Goal: Entertainment & Leisure: Consume media (video, audio)

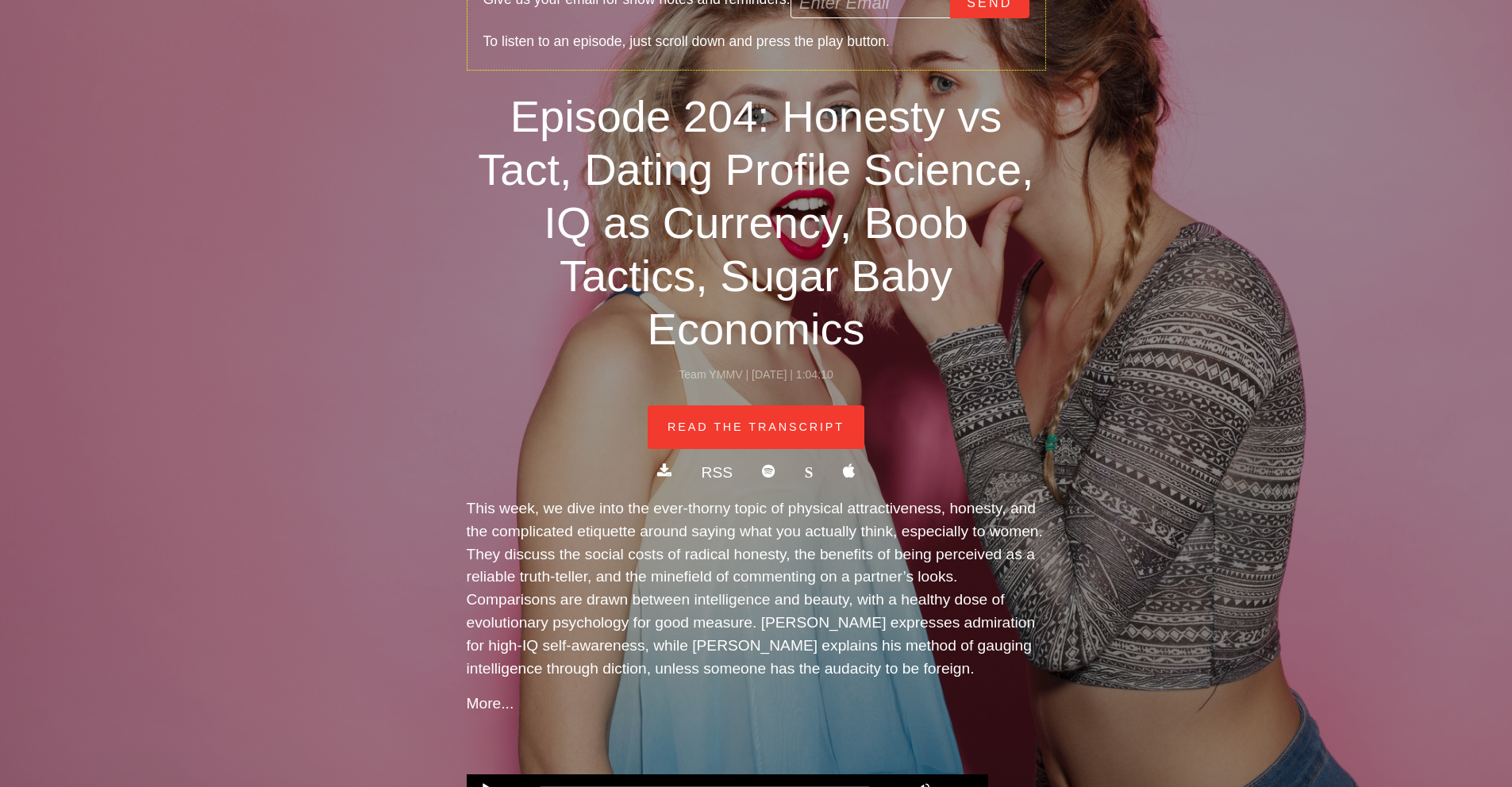
scroll to position [1040, 0]
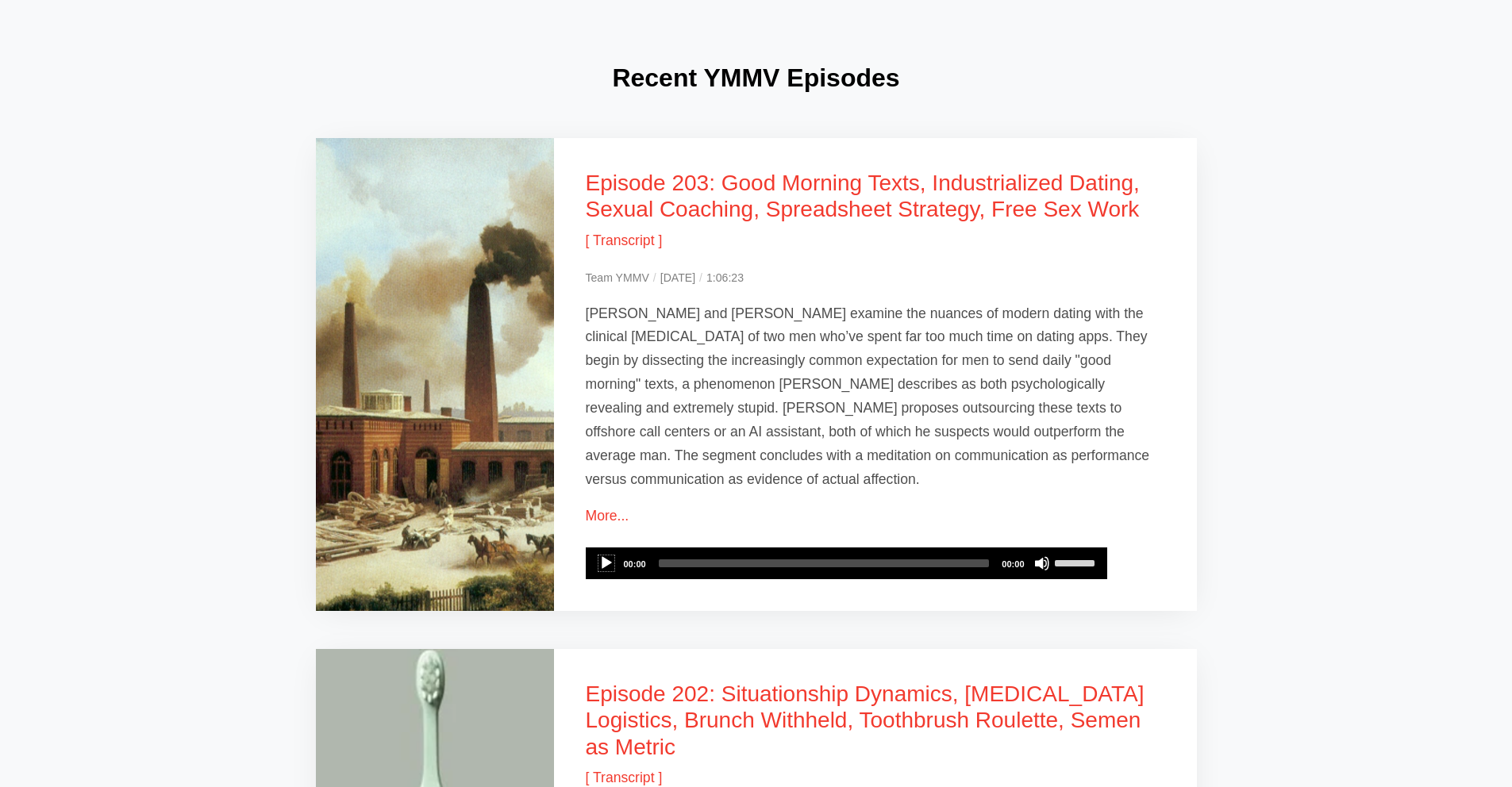
click at [608, 556] on button "Play" at bounding box center [606, 563] width 16 height 16
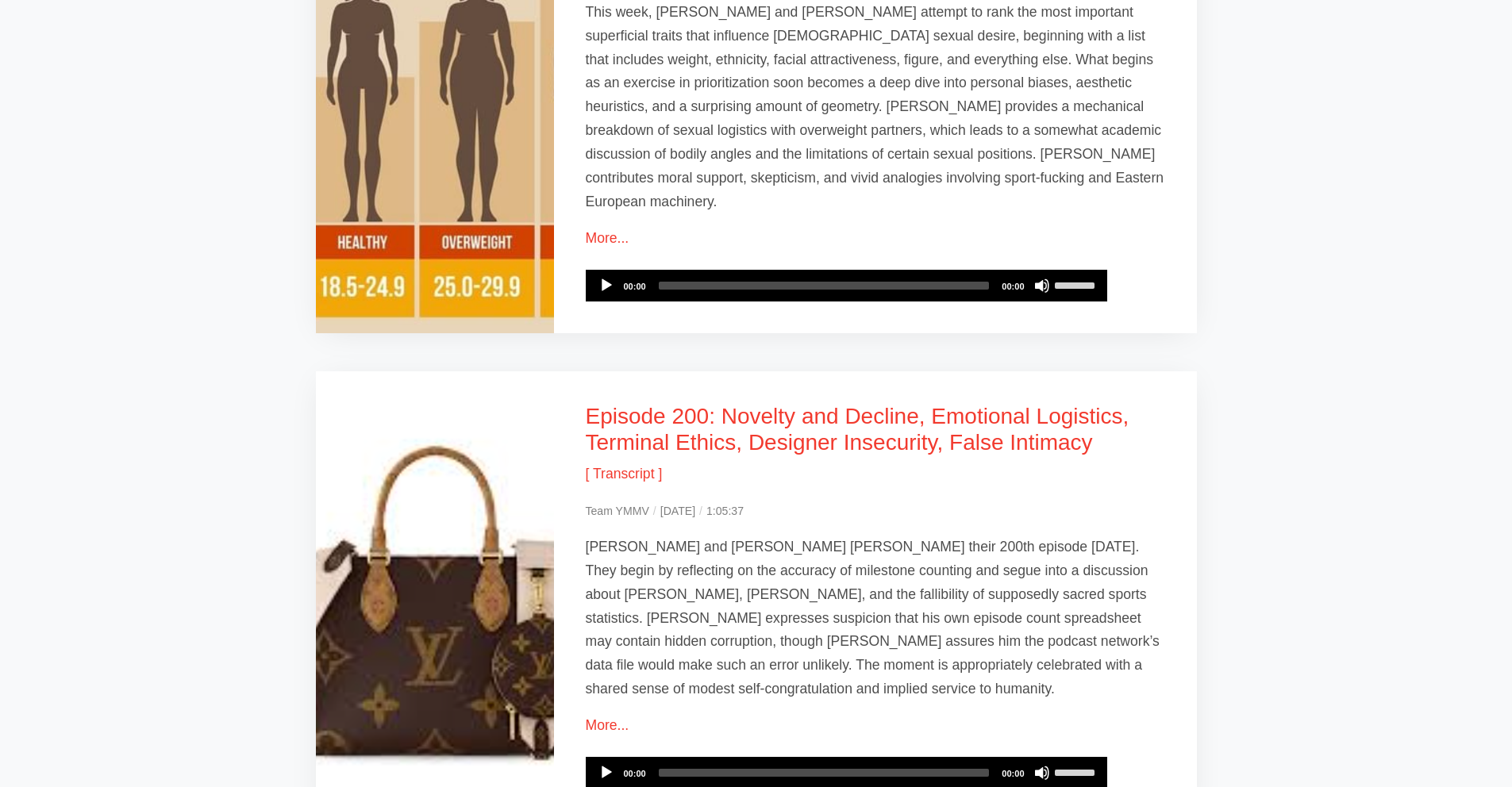
scroll to position [2301, 0]
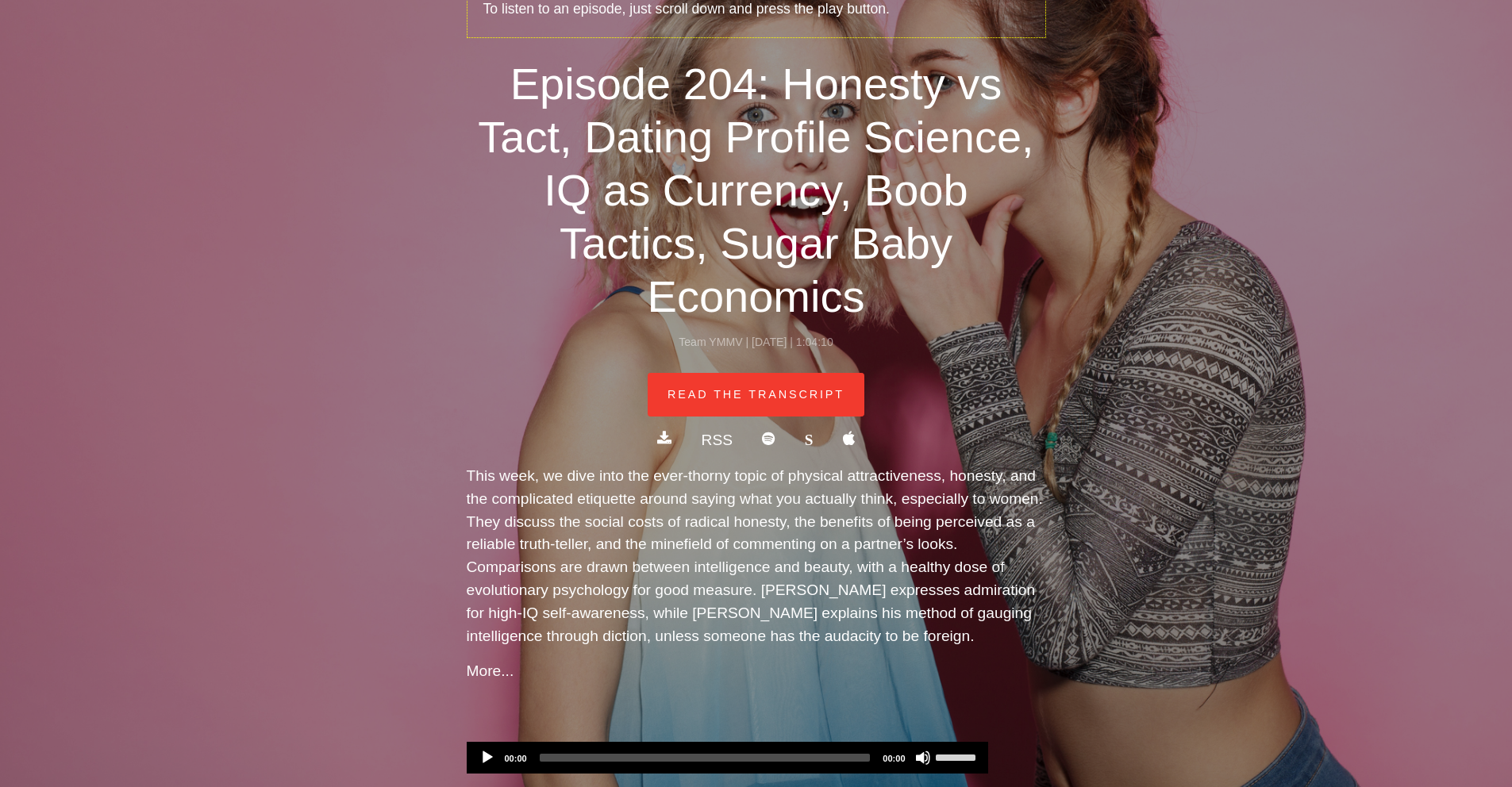
scroll to position [340, 0]
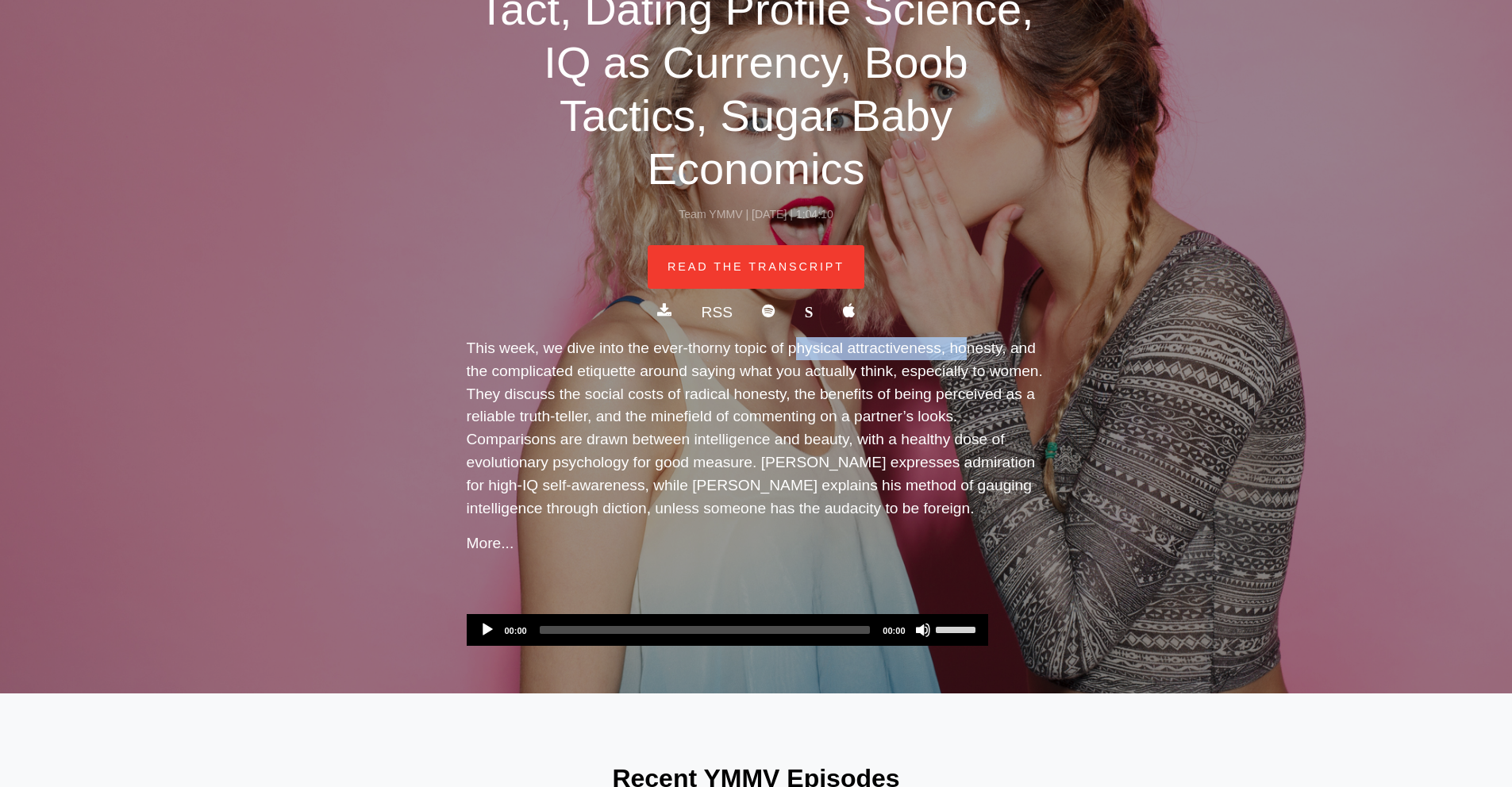
drag, startPoint x: 771, startPoint y: 292, endPoint x: 925, endPoint y: 292, distance: 154.0
click at [925, 337] on p "This week, we dive into the ever-thorny topic of physical attractiveness, hones…" at bounding box center [756, 428] width 579 height 183
click at [1161, 339] on div "YMMV is a weekly podcast about SEX and RELATIONSHIPS. Enjoy YMMV? Please click …" at bounding box center [756, 177] width 1512 height 1033
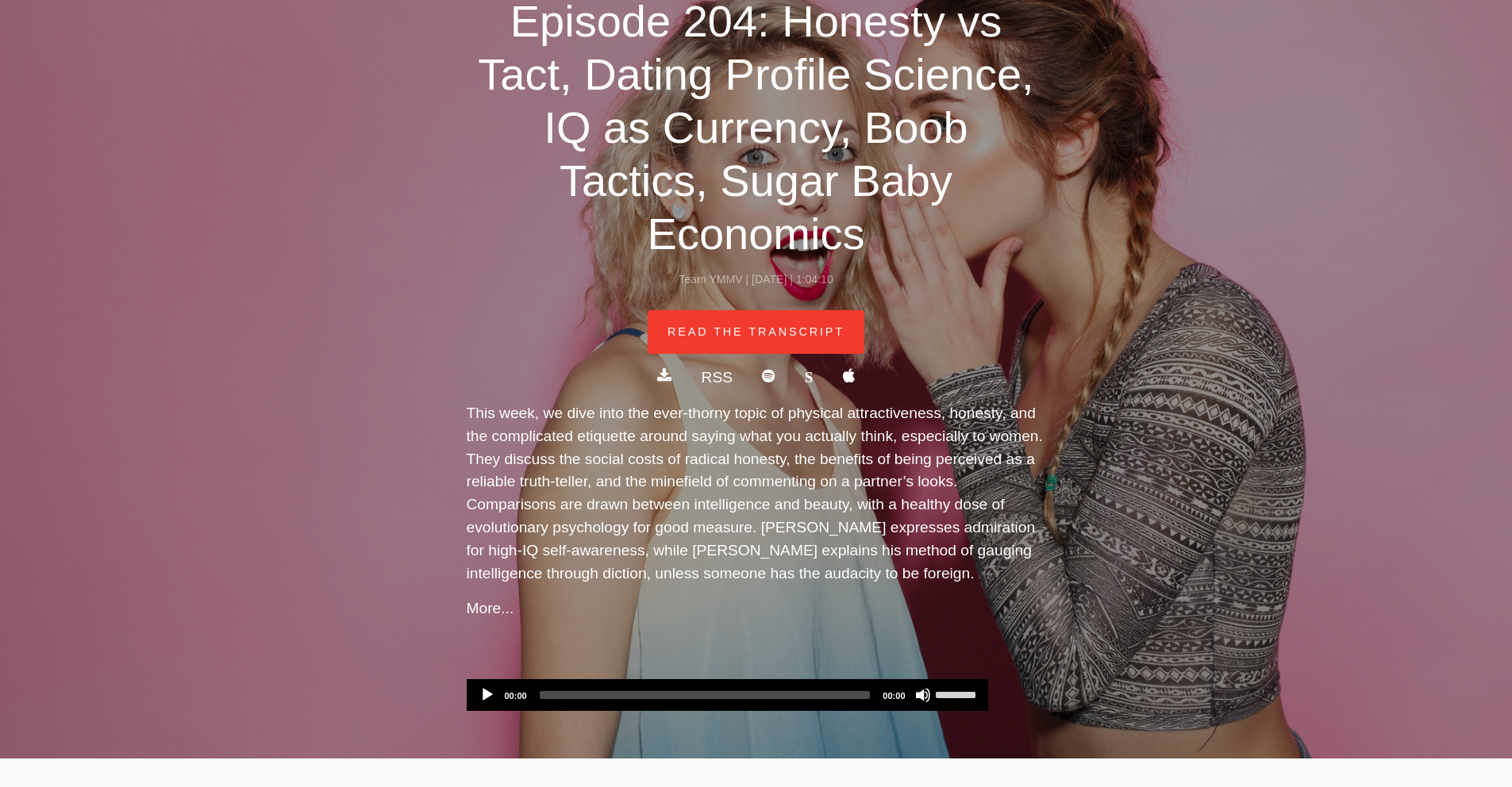
scroll to position [280, 0]
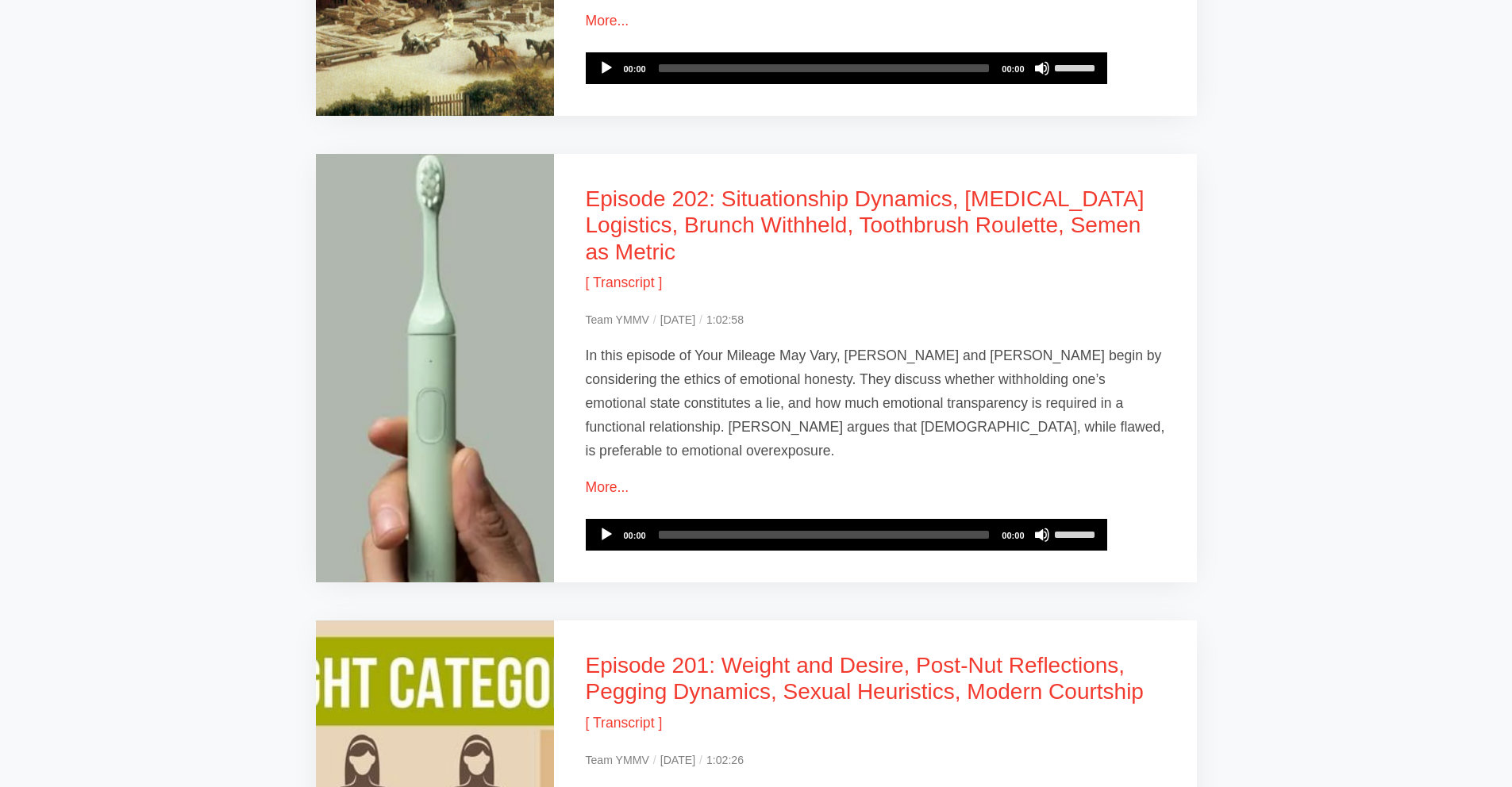
scroll to position [1790, 0]
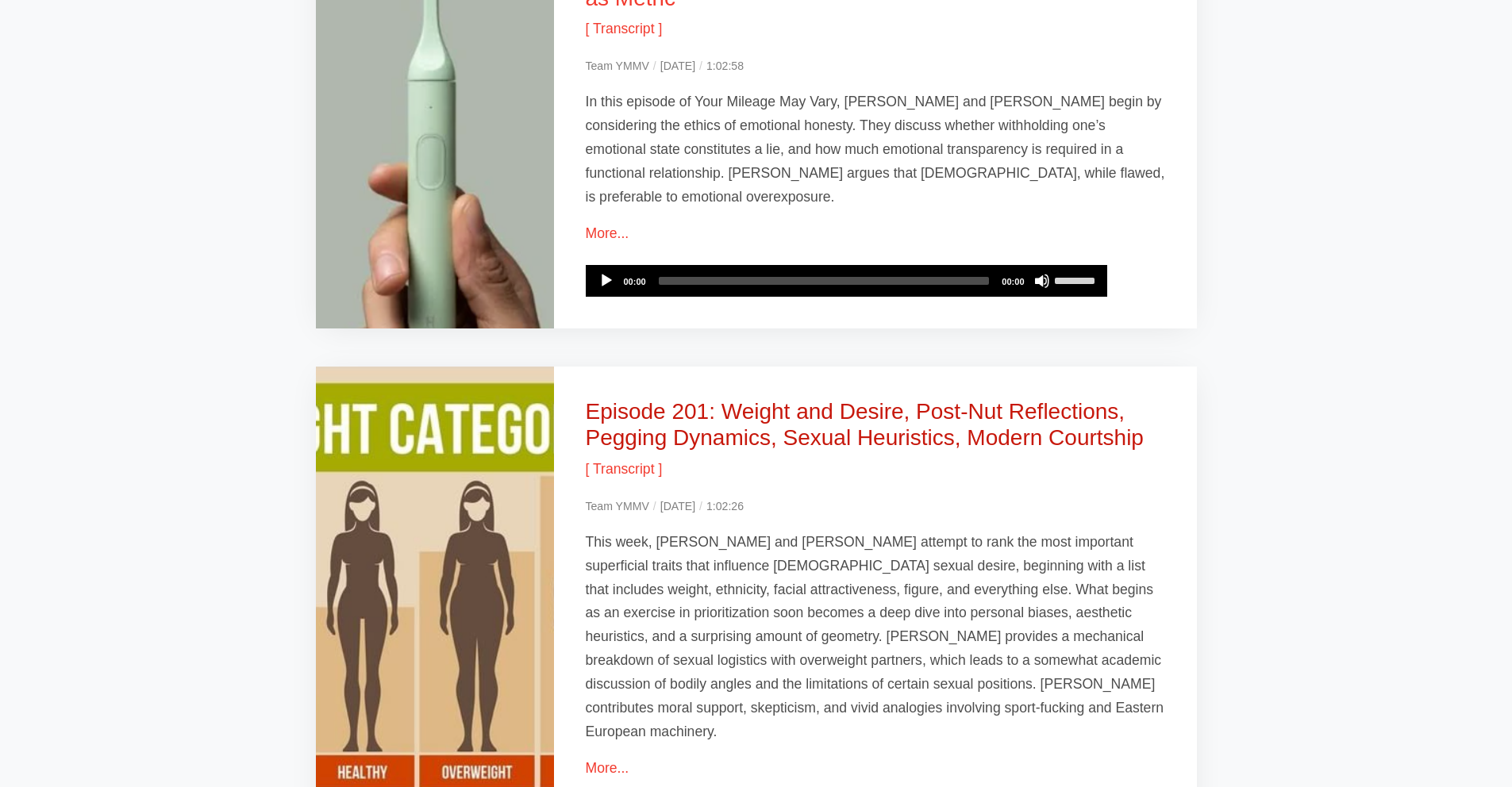
click at [939, 400] on link "Episode 201: Weight and Desire, Post-Nut Reflections, Pegging Dynamics, Sexual …" at bounding box center [865, 426] width 558 height 52
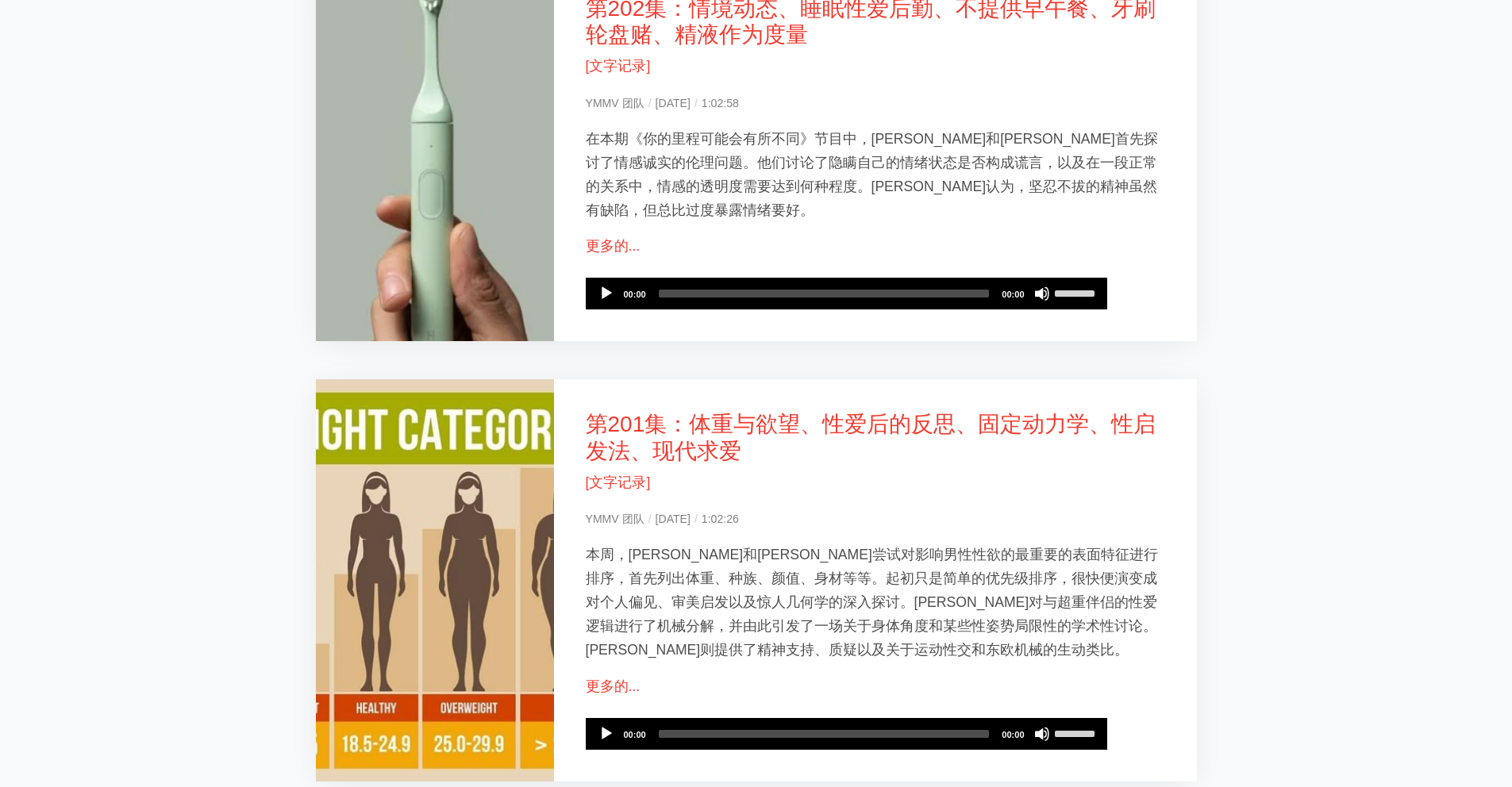
scroll to position [1440, 0]
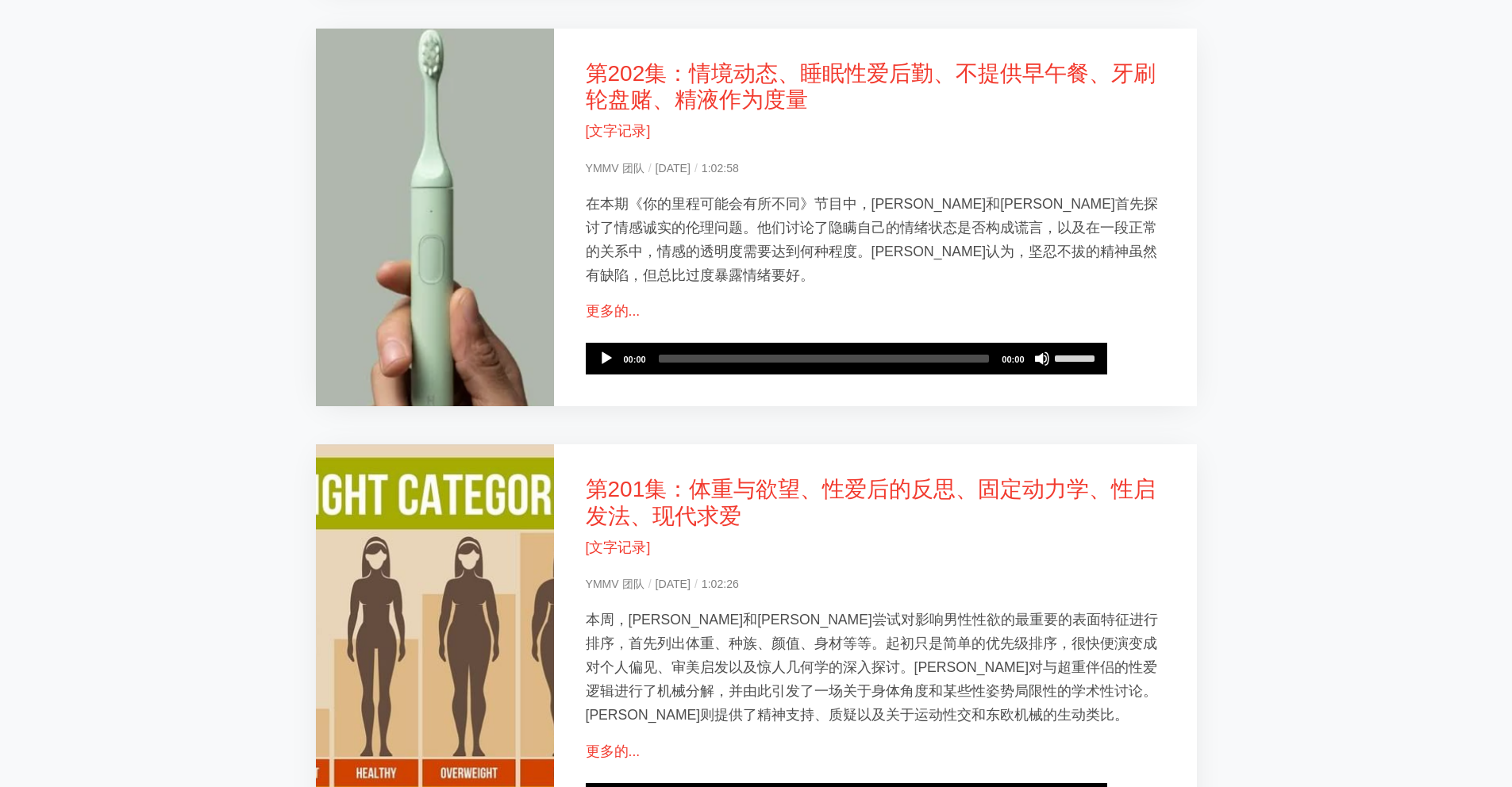
click at [982, 537] on p "[文字记录]" at bounding box center [876, 548] width 579 height 23
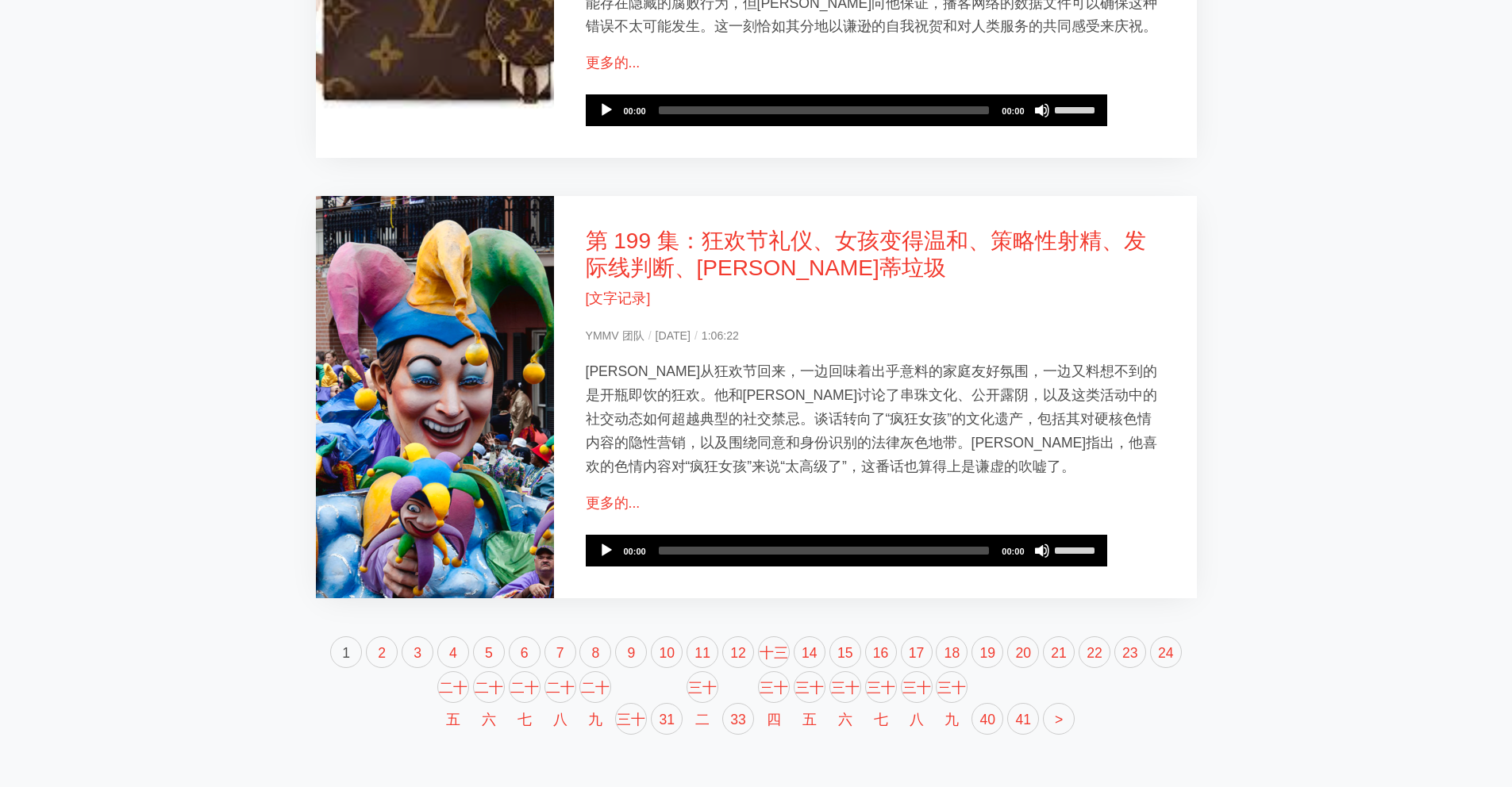
scroll to position [2765, 0]
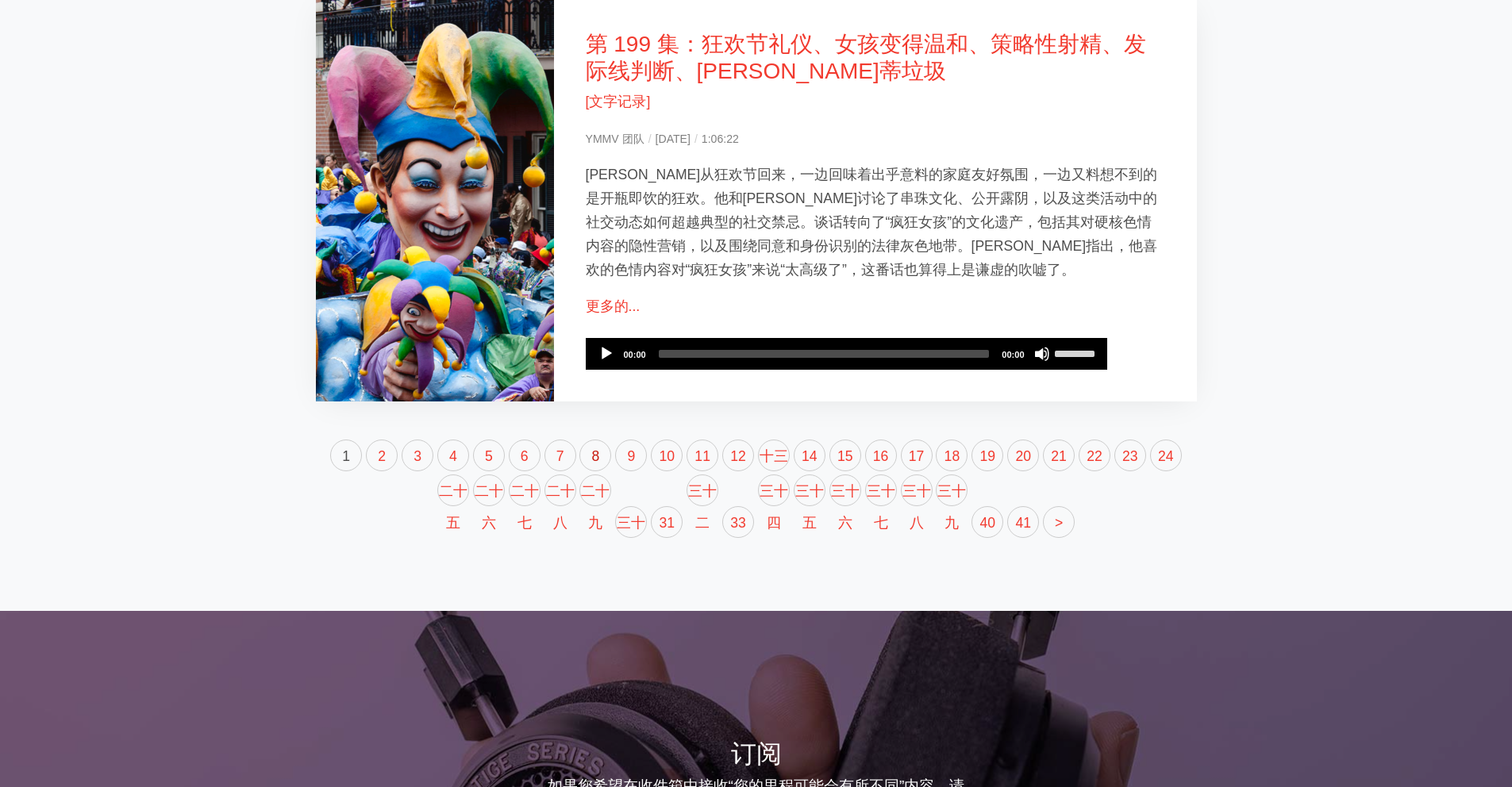
click at [590, 442] on link "8" at bounding box center [595, 455] width 32 height 32
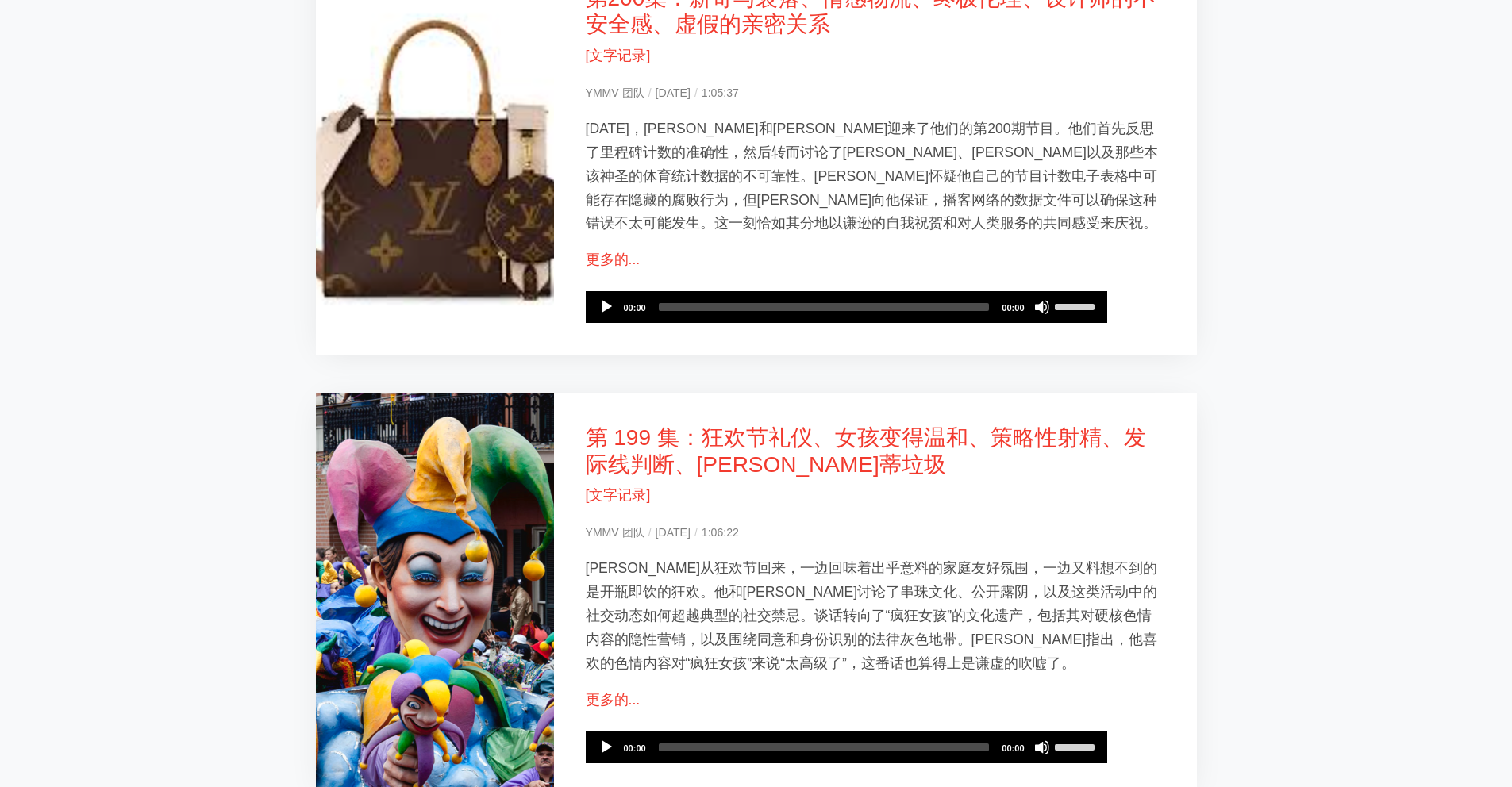
scroll to position [2557, 0]
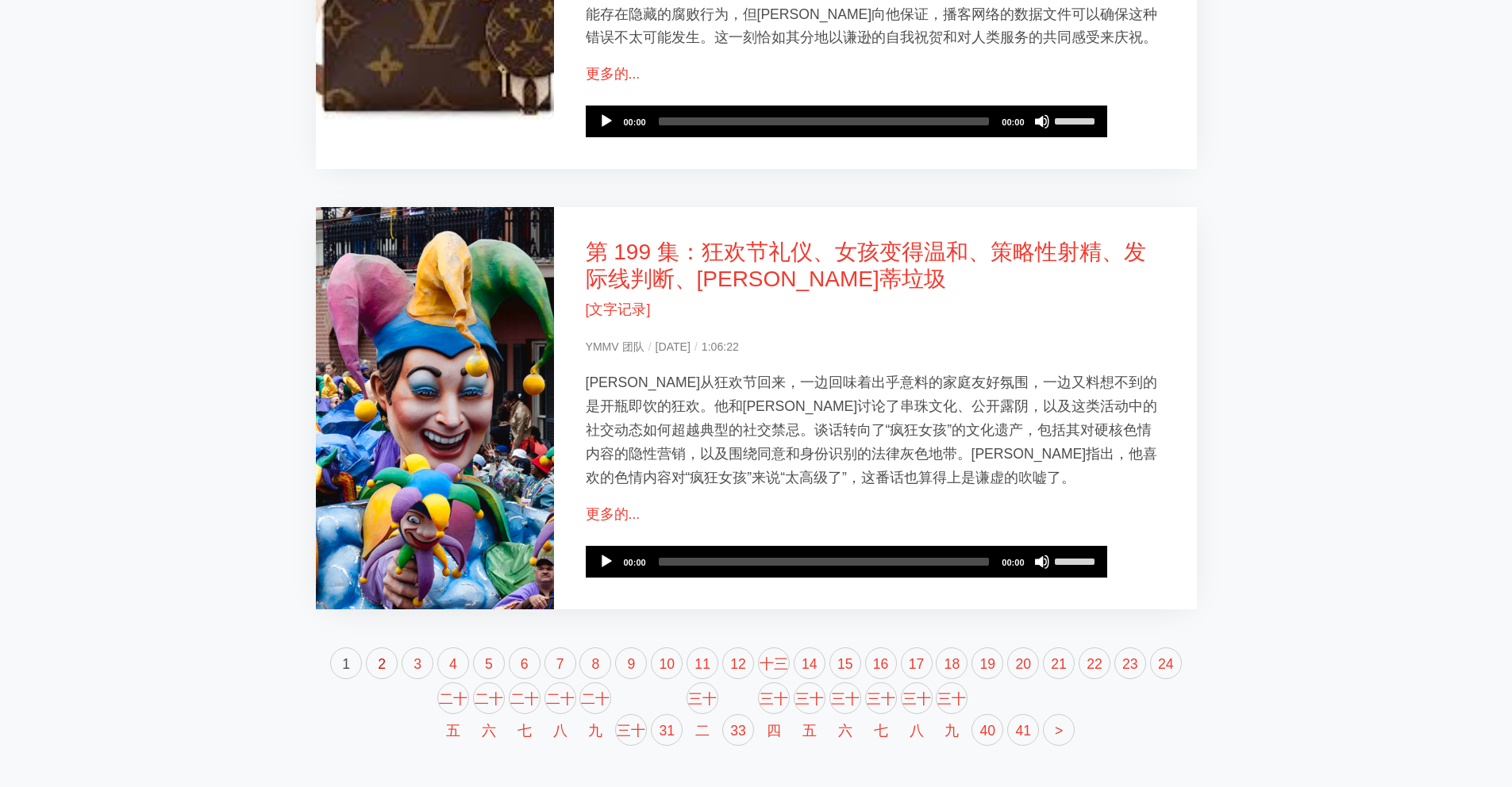
click at [378, 656] on font "2" at bounding box center [381, 664] width 8 height 16
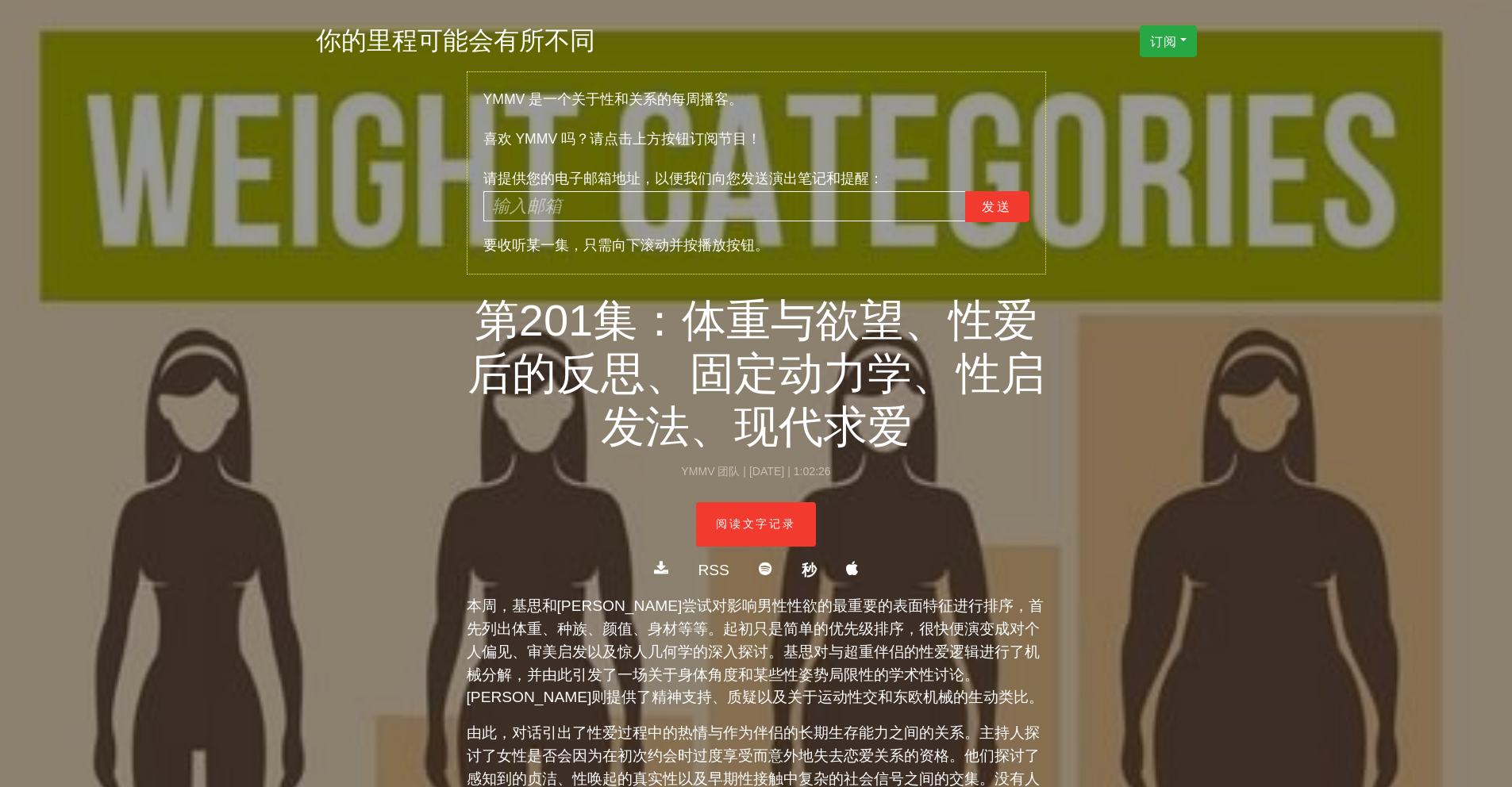
click at [1156, 383] on div "YMMV 是一个关于性和关系的每周播客。 喜欢 YMMV 吗？请点击上方按钮 订阅 节目！ 请提供您的电子邮箱地址，以便我们向您发送演出笔记和提醒： 发送 要…" at bounding box center [756, 580] width 1512 height 1161
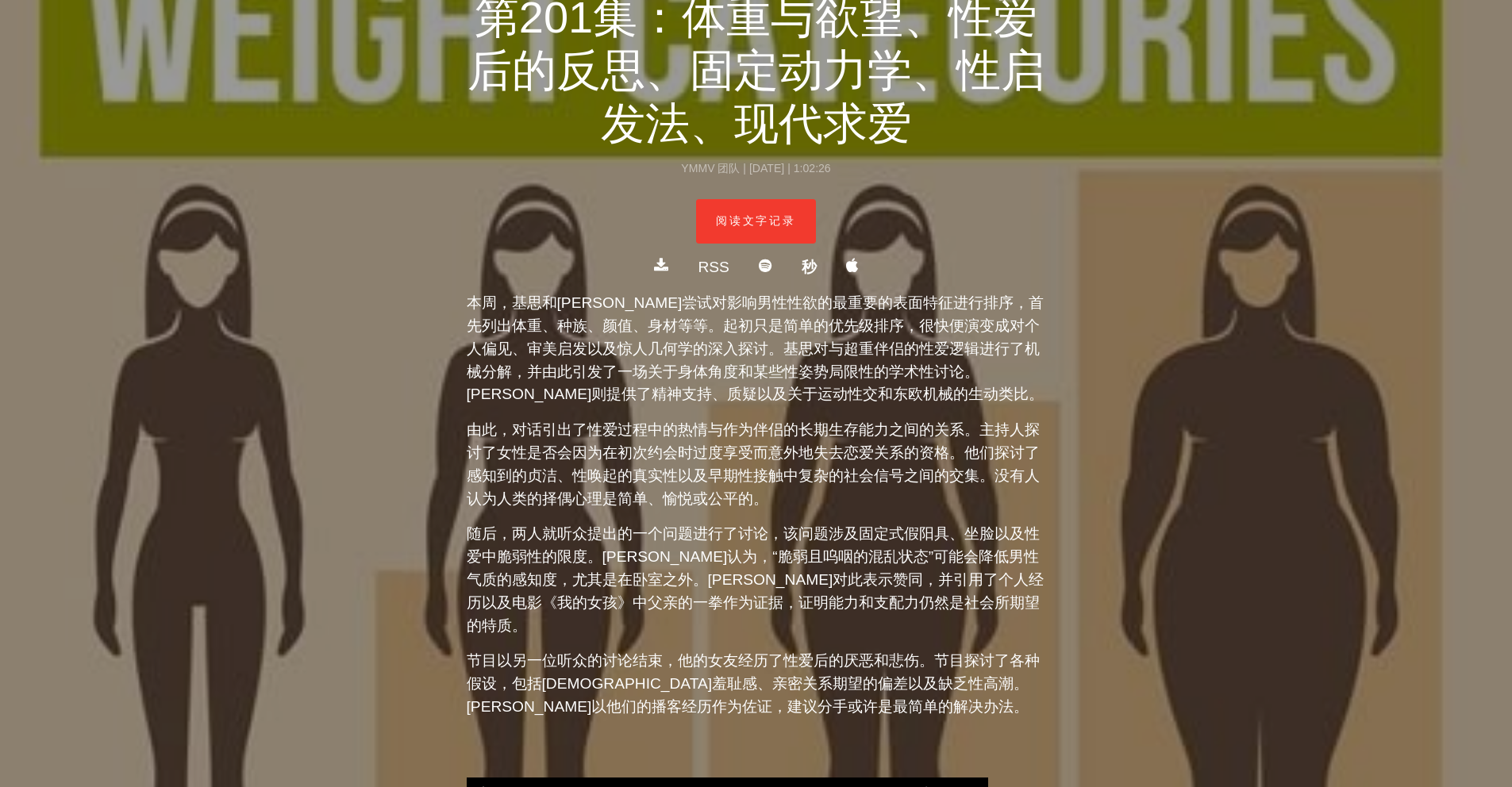
scroll to position [320, 0]
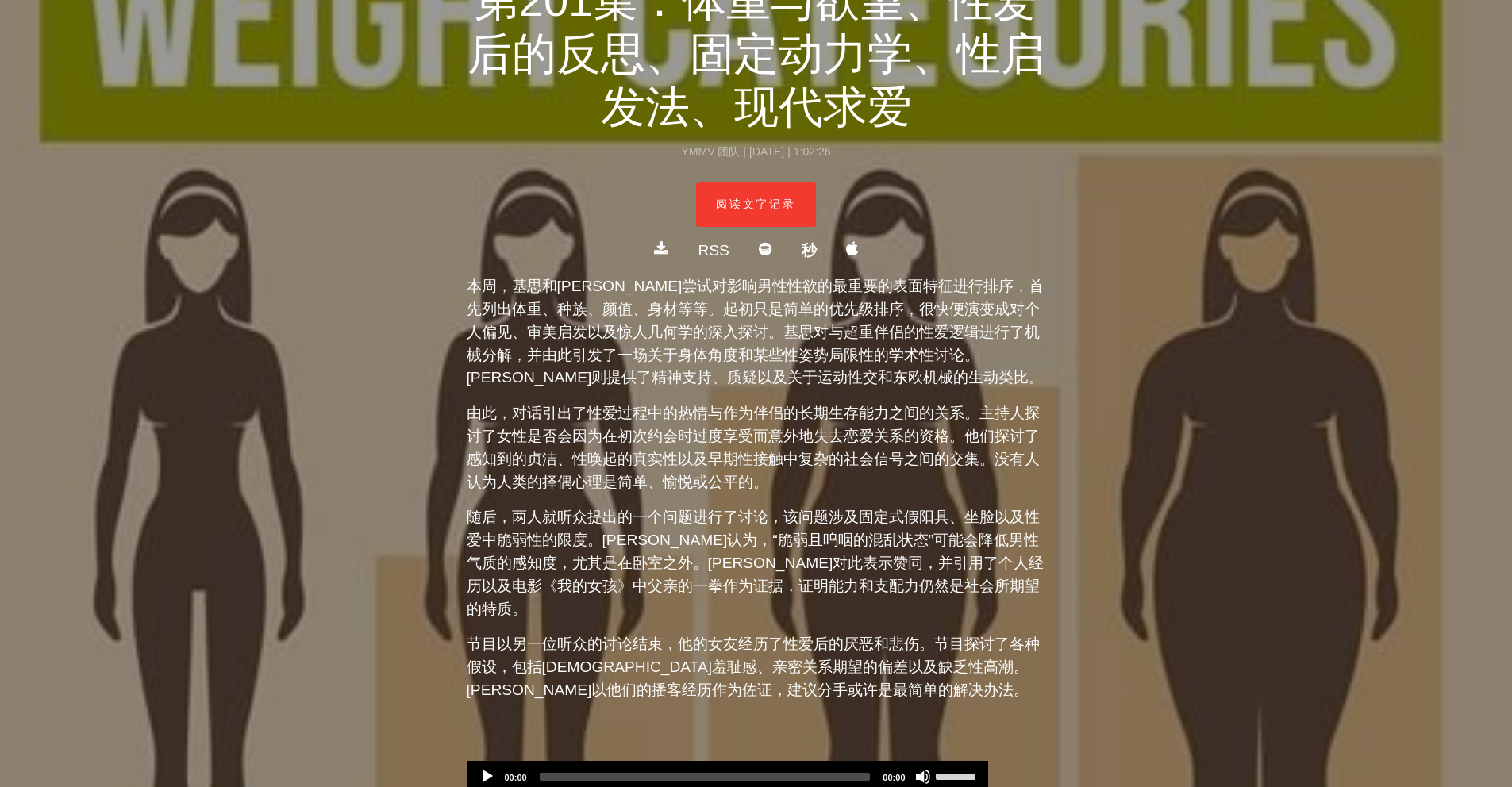
click at [1040, 301] on font "本周，基思和迈克尝试对影响男性性欲的最重要的表面特征进行排序，首先列出体重、种族、颜值、身材等等。起初只是简单的优先级排序，很快便演变成对个人偏见、审美启发以…" at bounding box center [755, 331] width 578 height 108
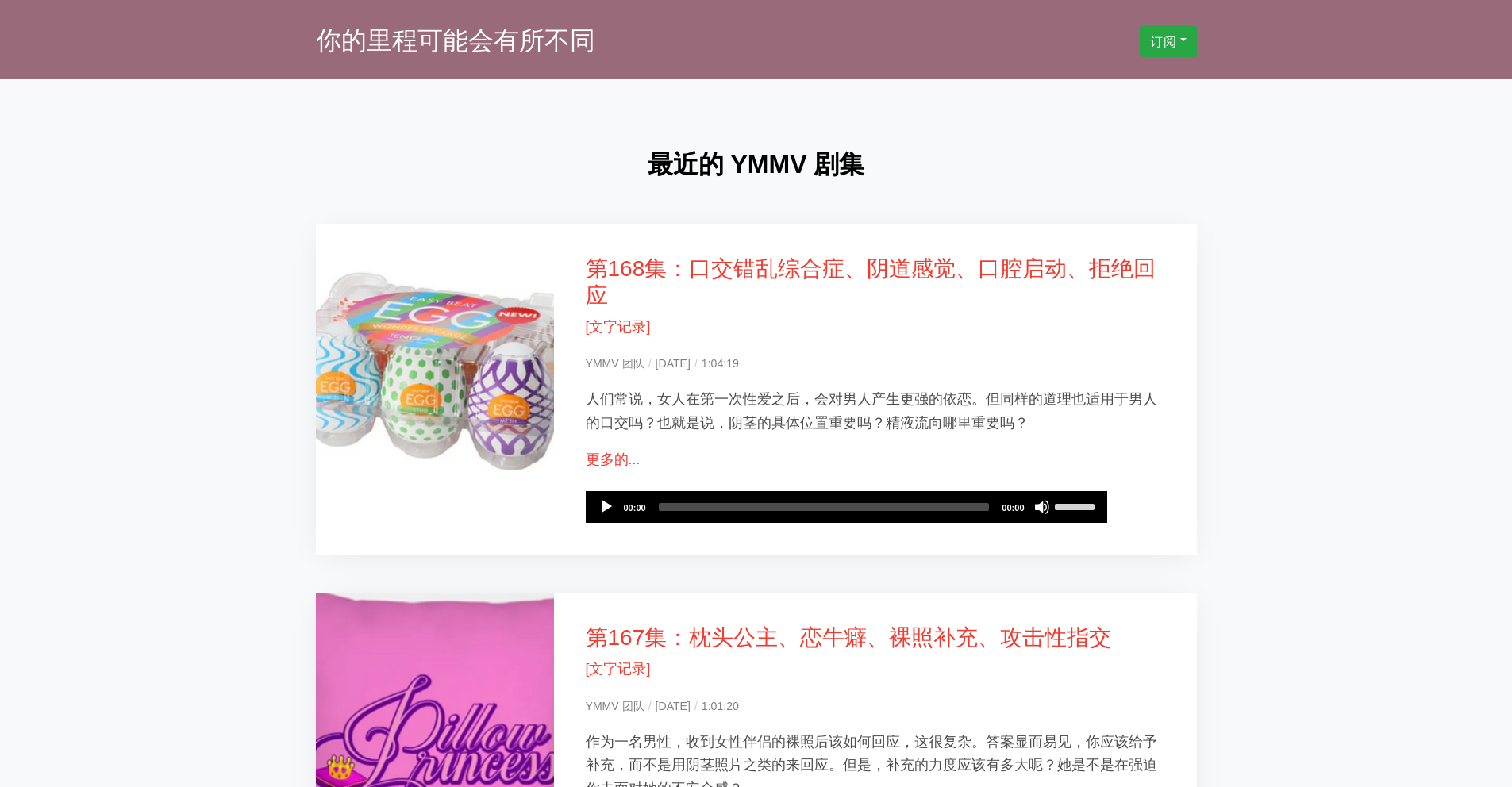
scroll to position [146, 0]
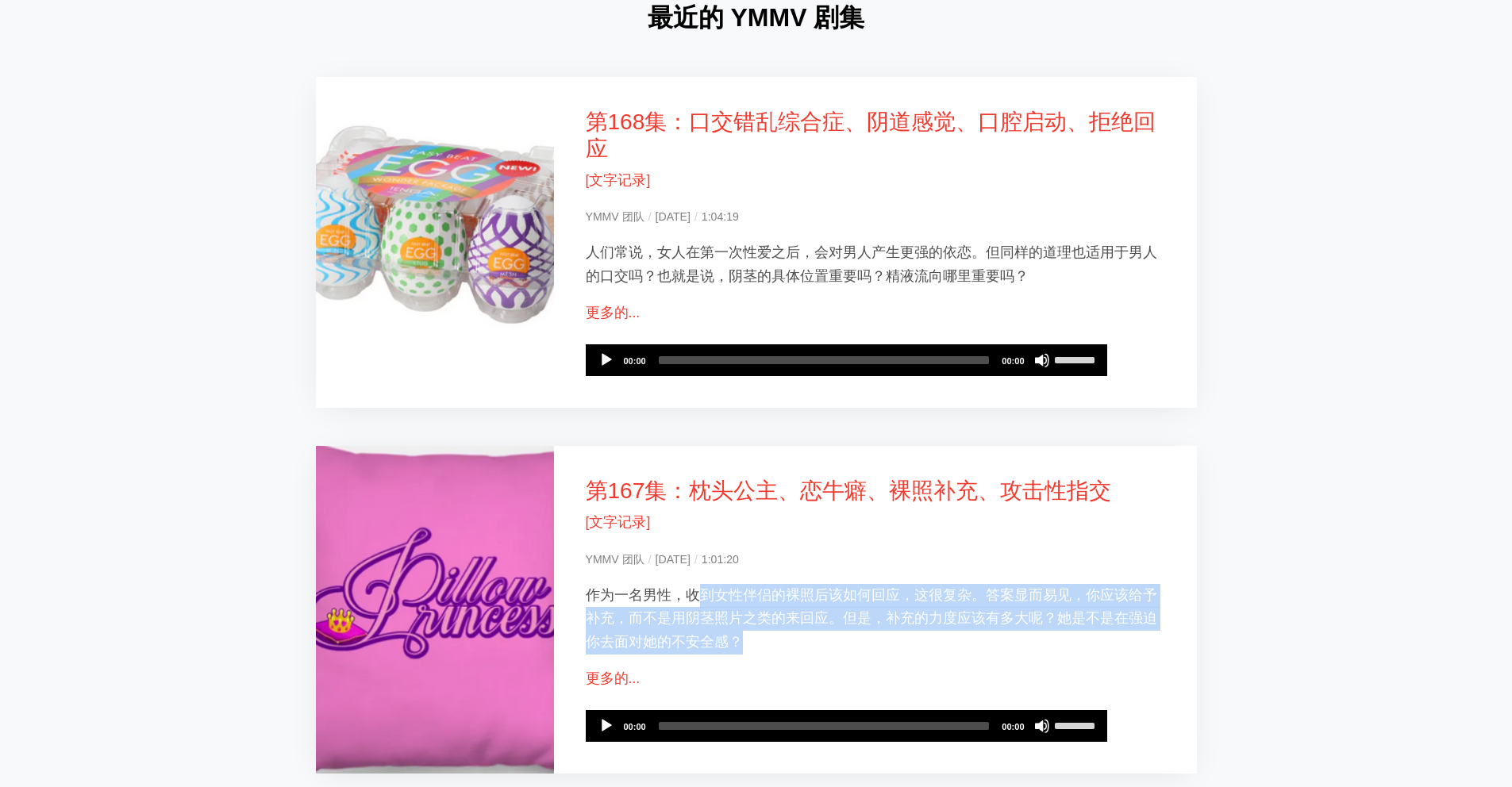
drag, startPoint x: 695, startPoint y: 591, endPoint x: 1053, endPoint y: 641, distance: 361.5
click at [1053, 641] on p "作为一名男性，收到女性伴侣的裸照后该如何回应，这很复杂。答案显而易见，你应该给予补充，而不是用阴茎照片之类的来回应。但是，补充的力度应该有多大呢？她是不是在强…" at bounding box center [876, 620] width 579 height 71
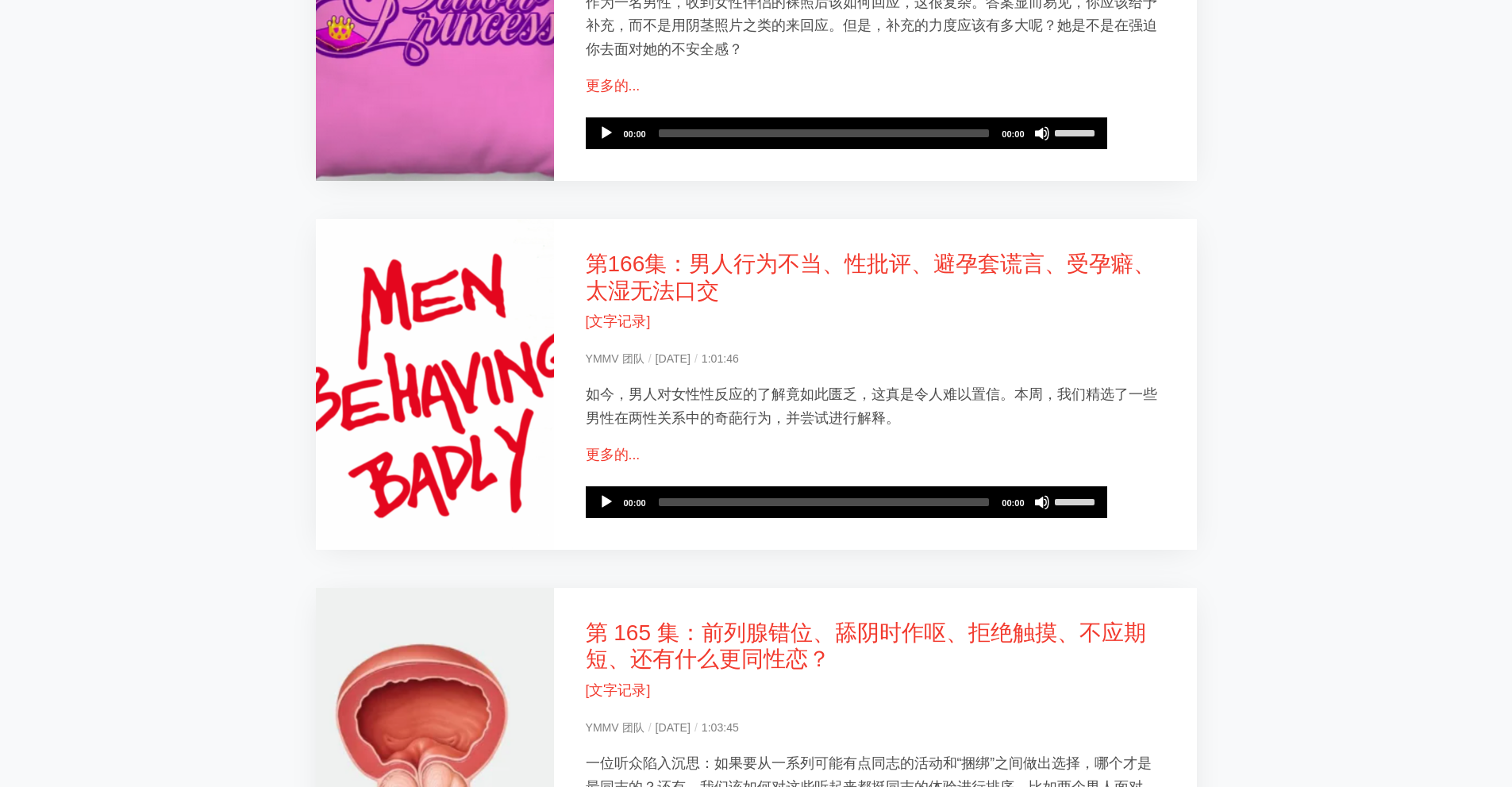
scroll to position [1292, 0]
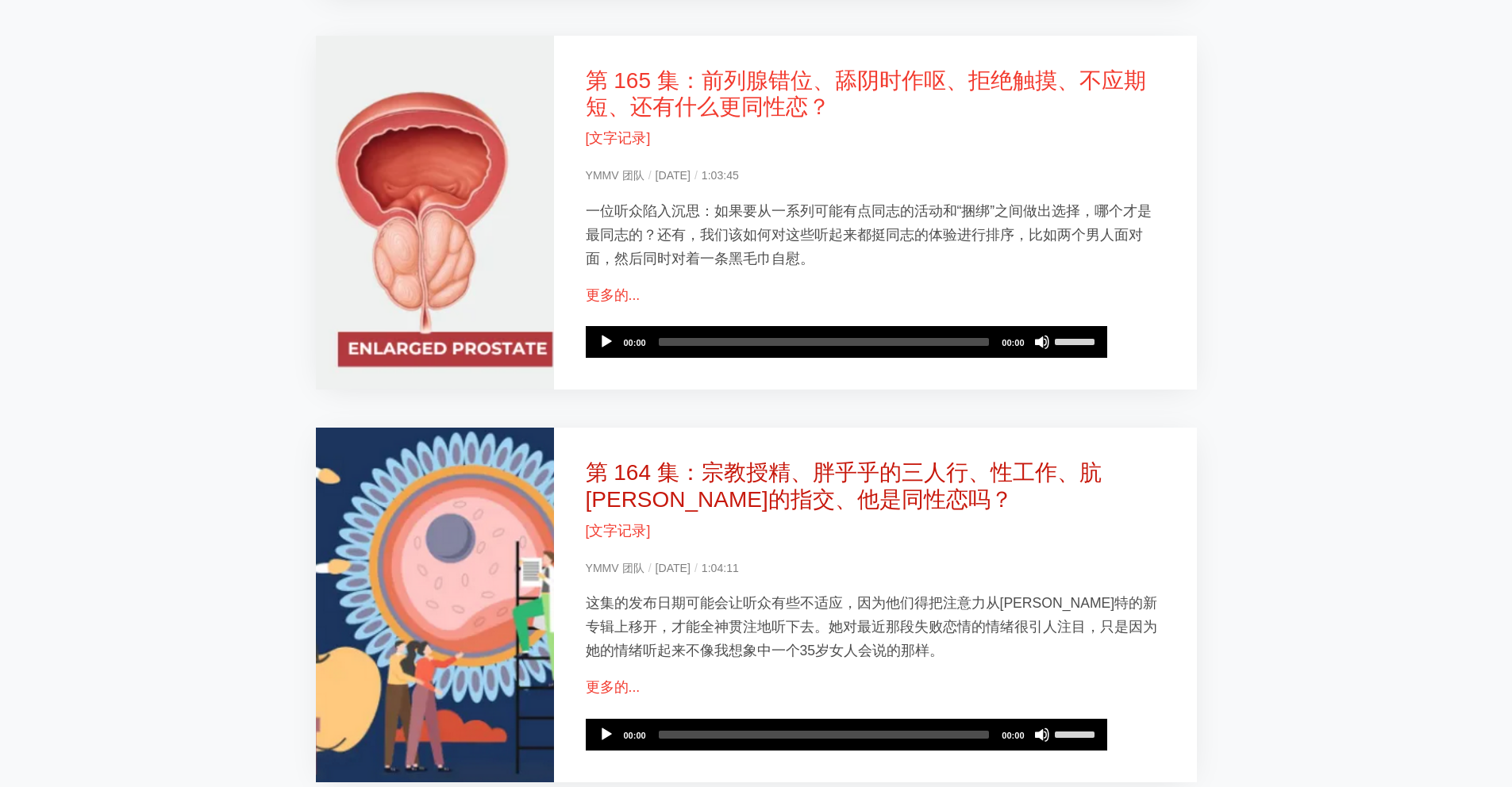
click at [821, 466] on font "第 164 集：宗教授精、胖乎乎的三人行、性工作、肮脏的指交、他是同性恋吗？" at bounding box center [844, 486] width 516 height 52
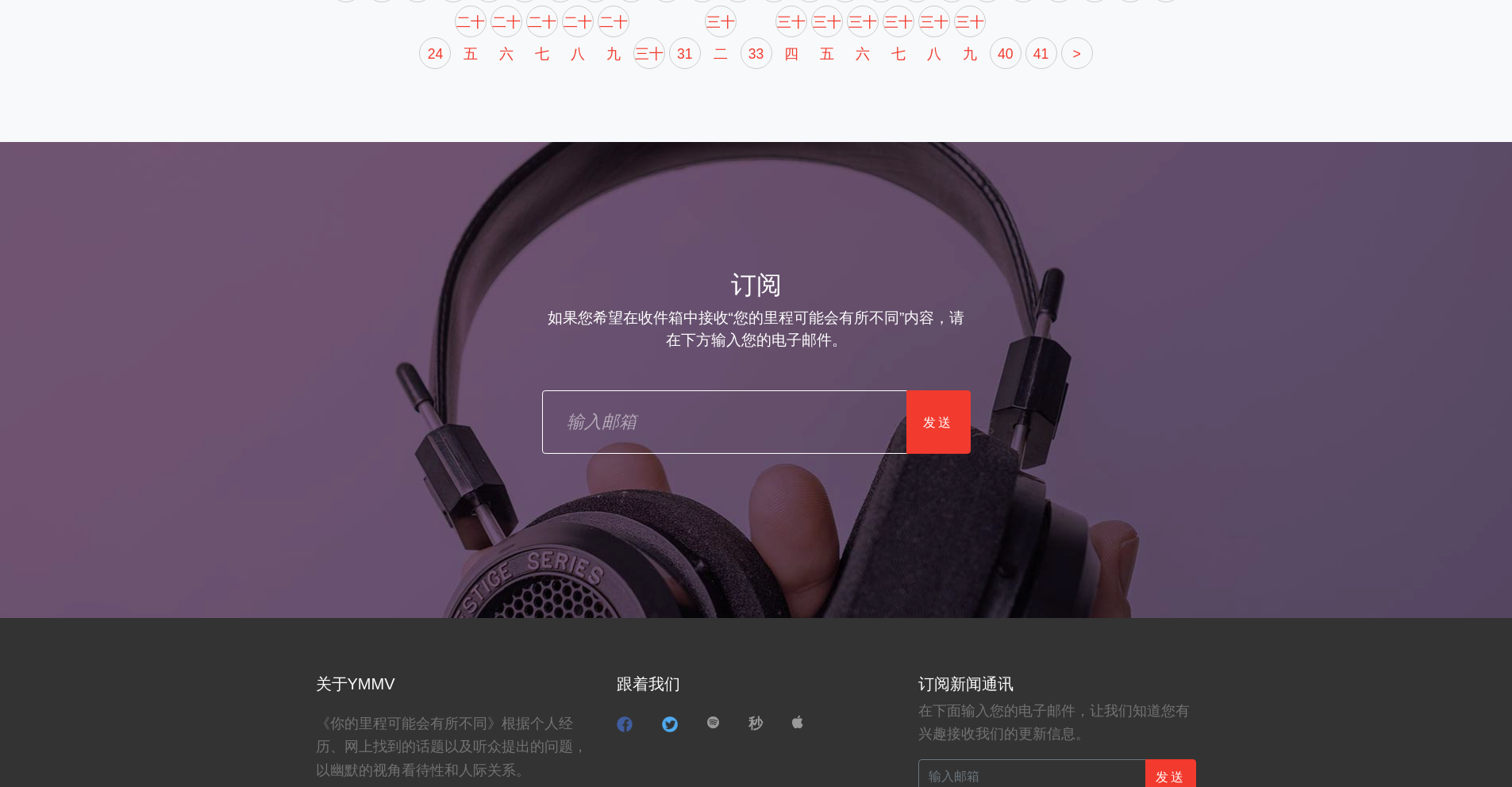
scroll to position [1815, 0]
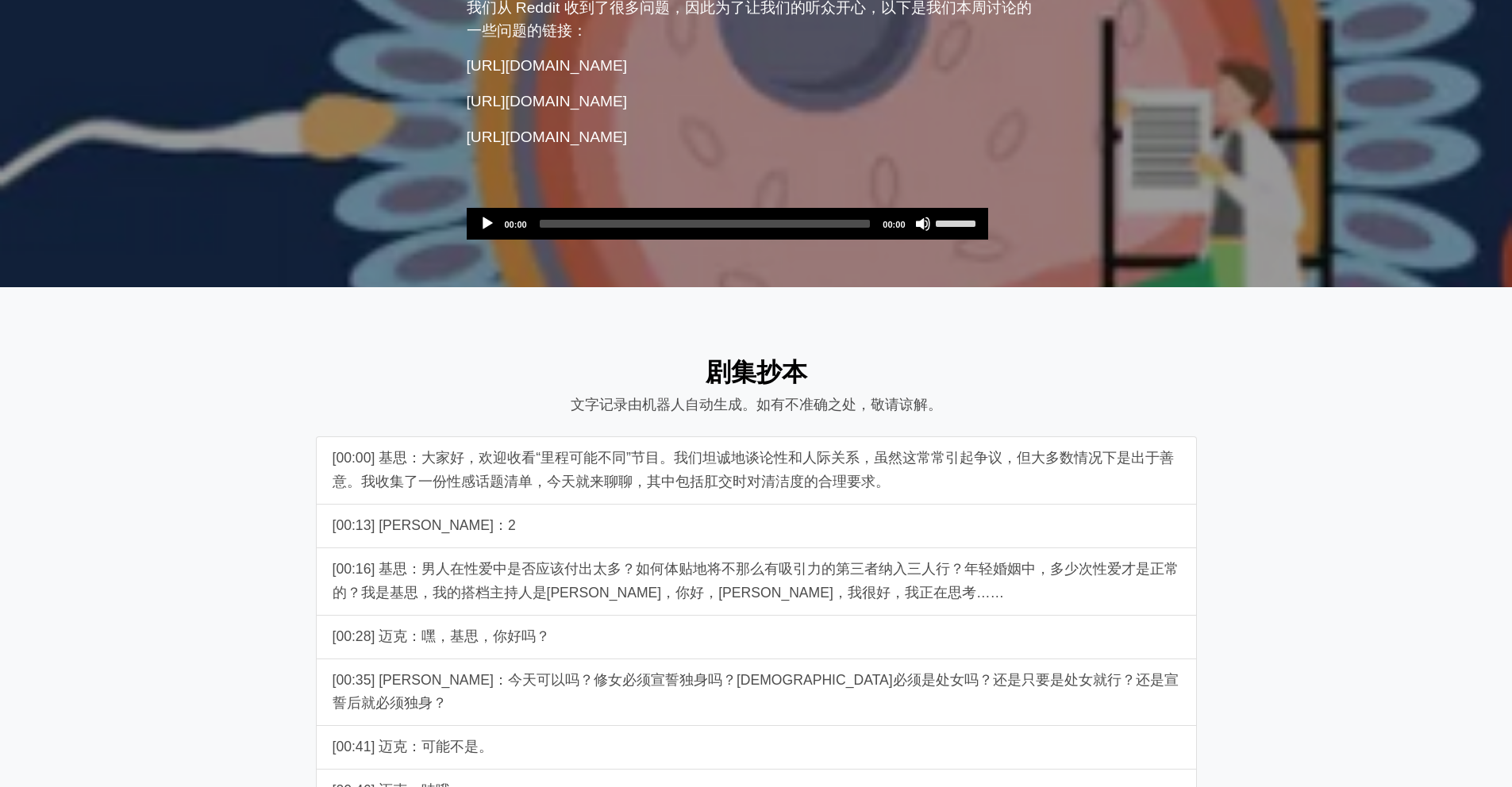
scroll to position [880, 0]
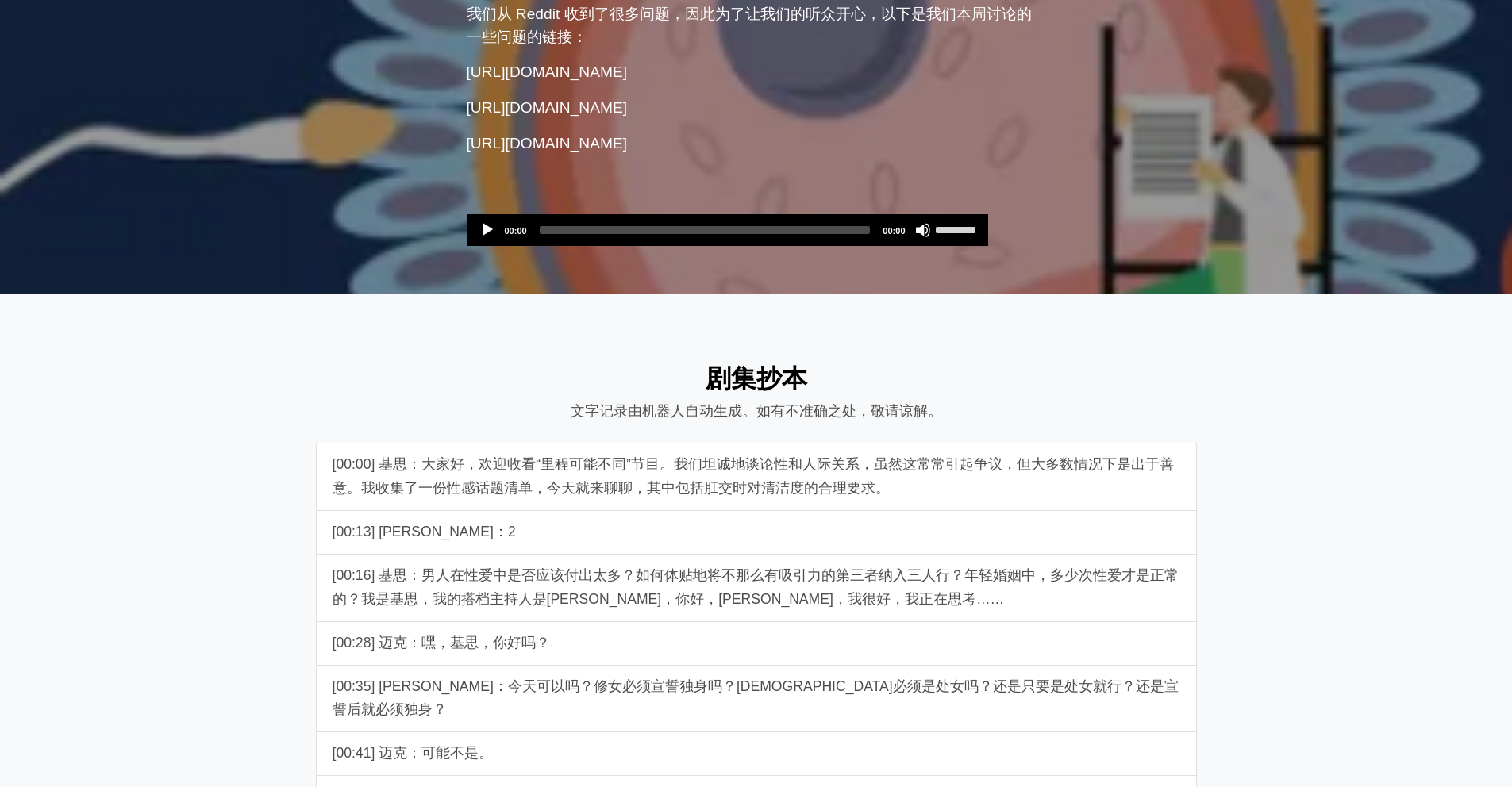
click at [480, 222] on button "玩" at bounding box center [487, 230] width 16 height 16
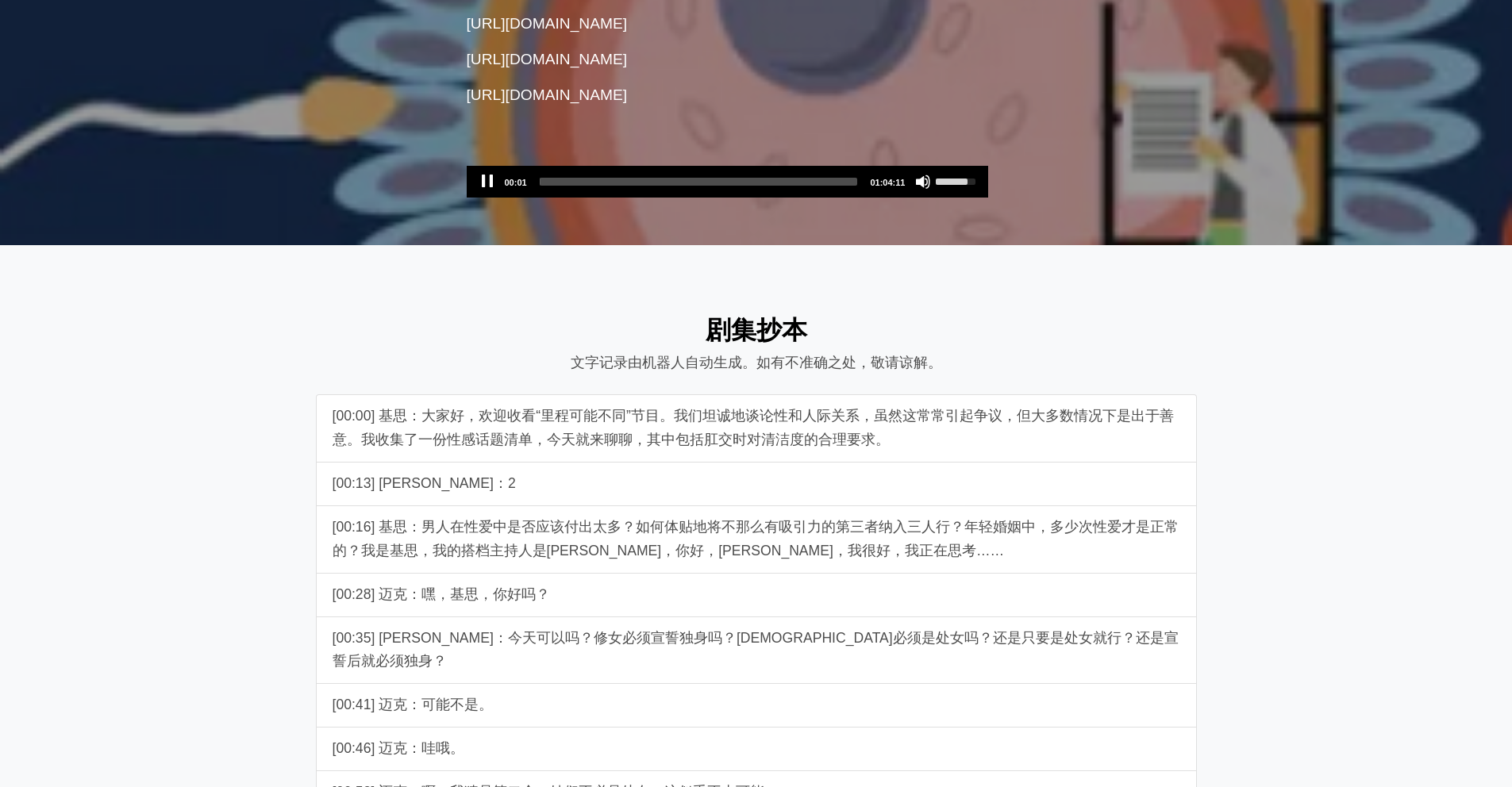
scroll to position [929, 0]
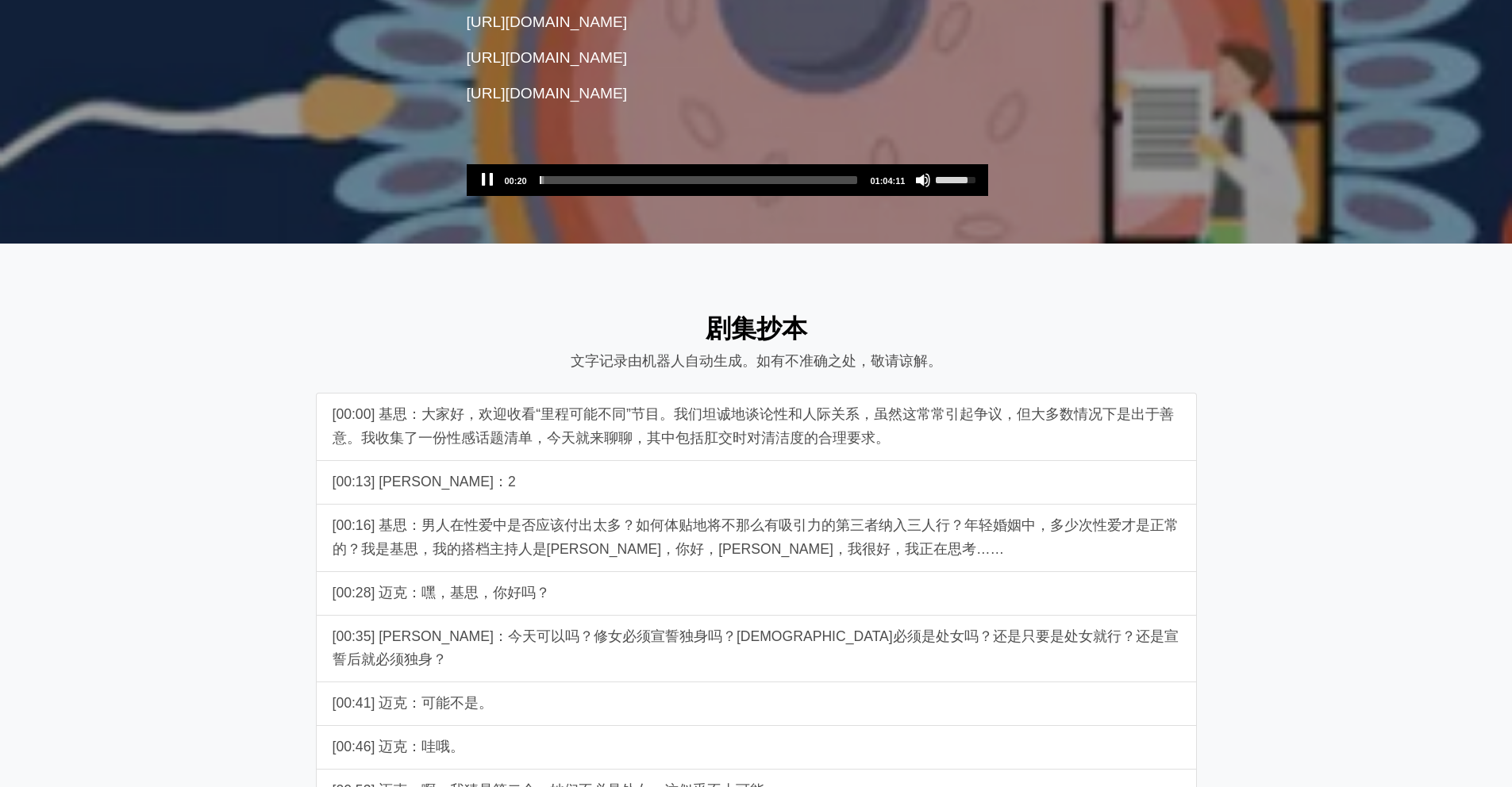
click at [481, 172] on button "Pause" at bounding box center [487, 180] width 16 height 16
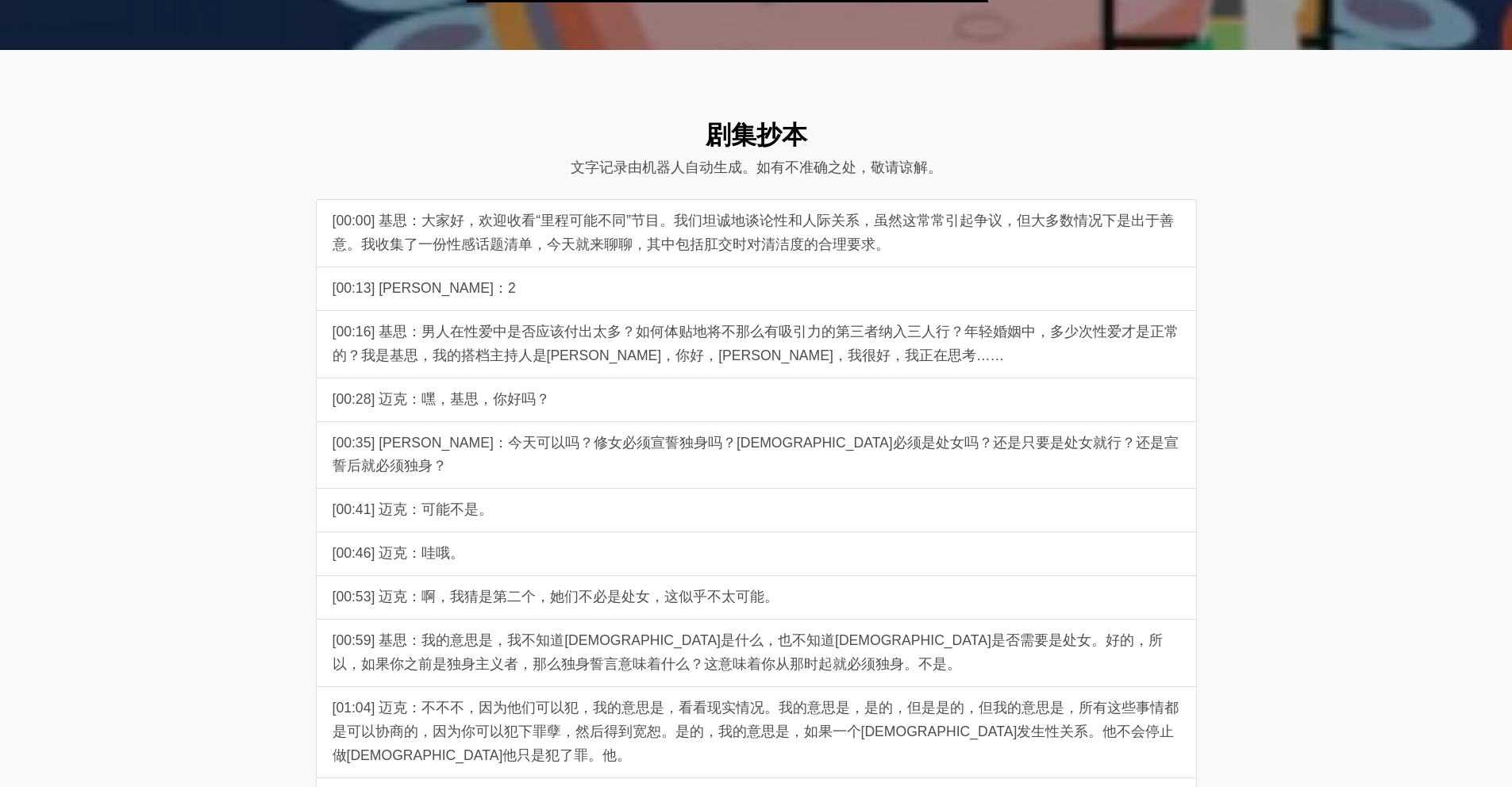
scroll to position [914, 0]
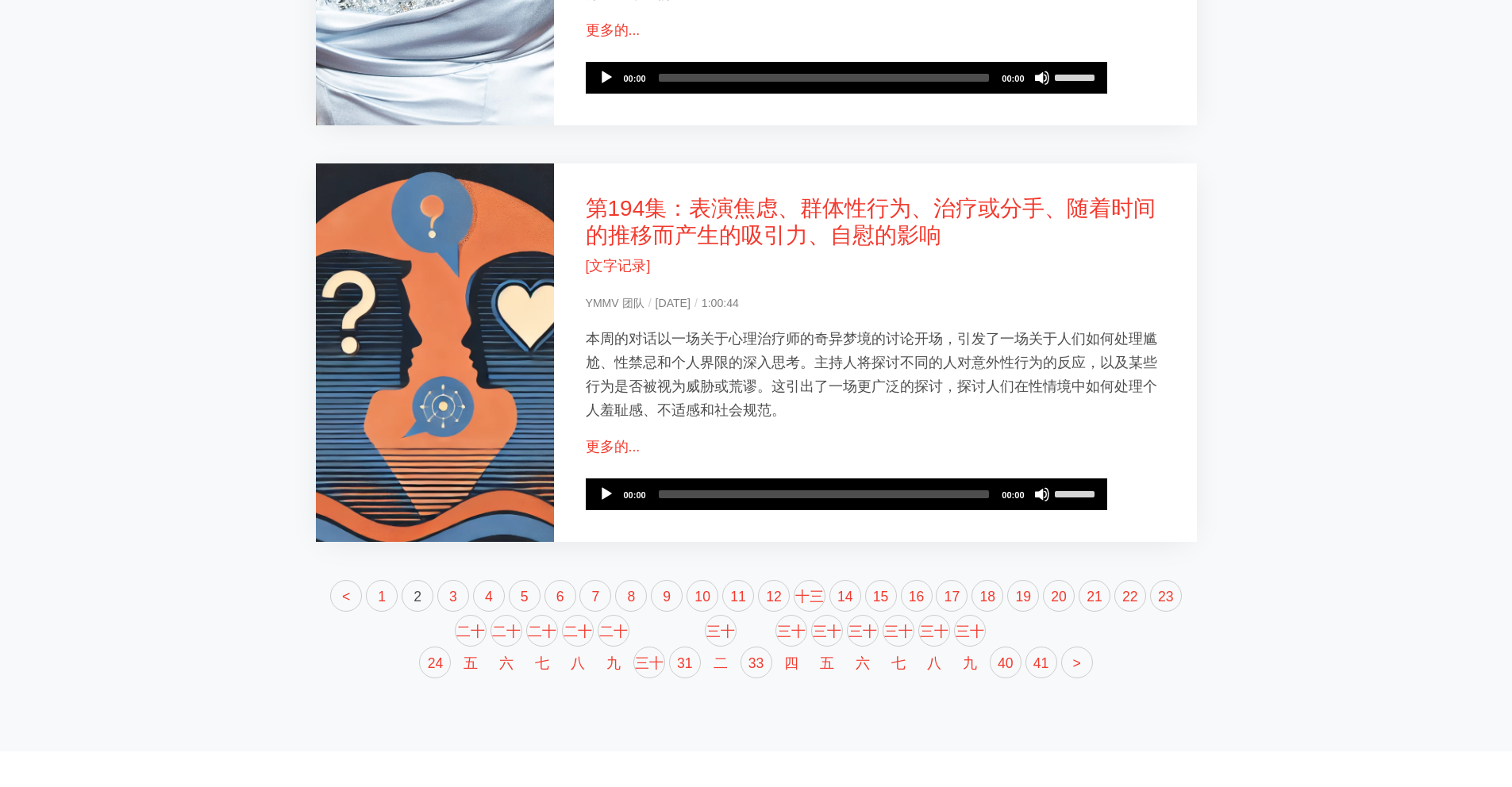
scroll to position [1848, 0]
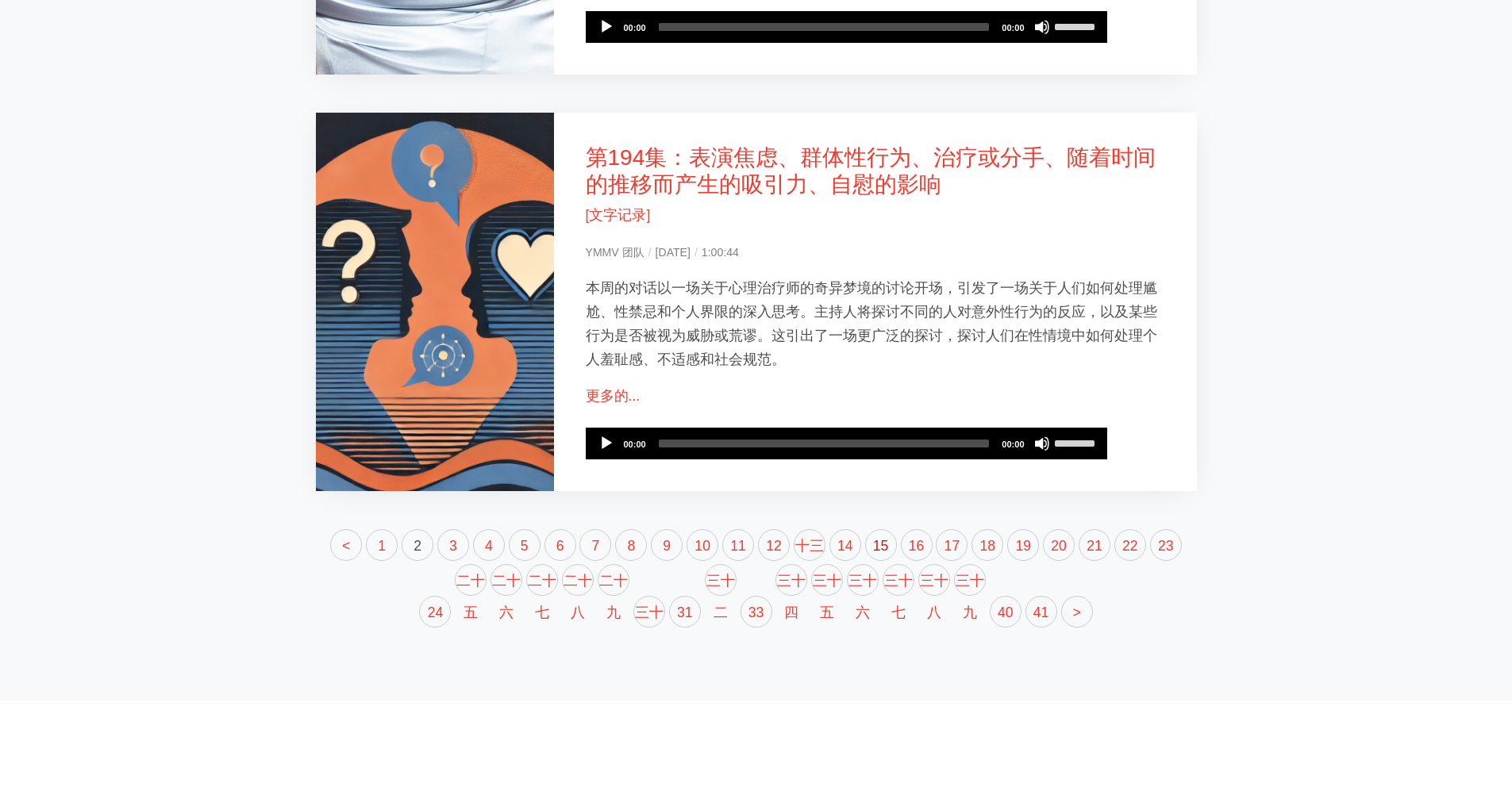
click at [873, 538] on font "15" at bounding box center [881, 546] width 16 height 16
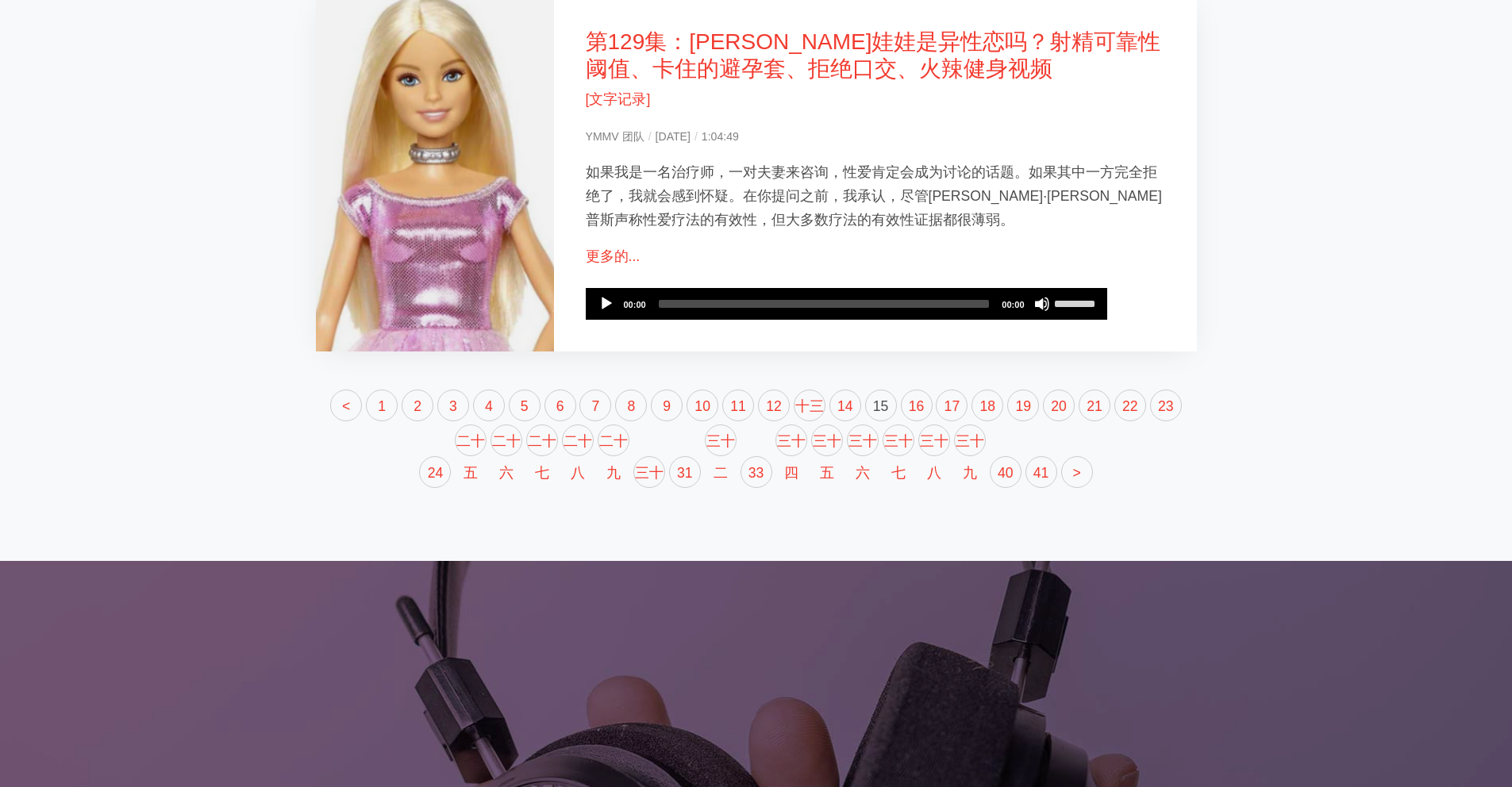
scroll to position [1811, 0]
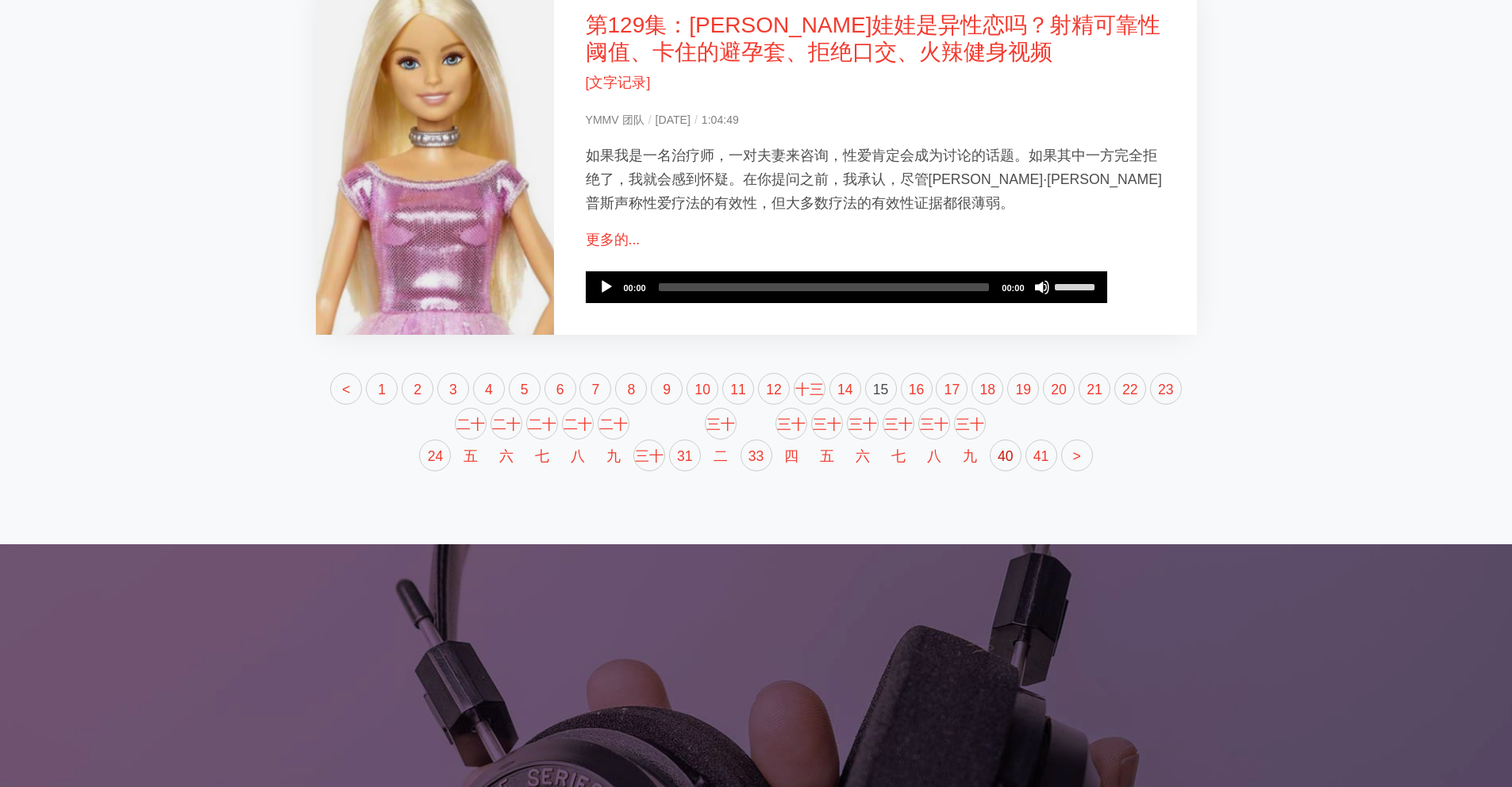
click at [990, 445] on link "40" at bounding box center [1006, 455] width 32 height 32
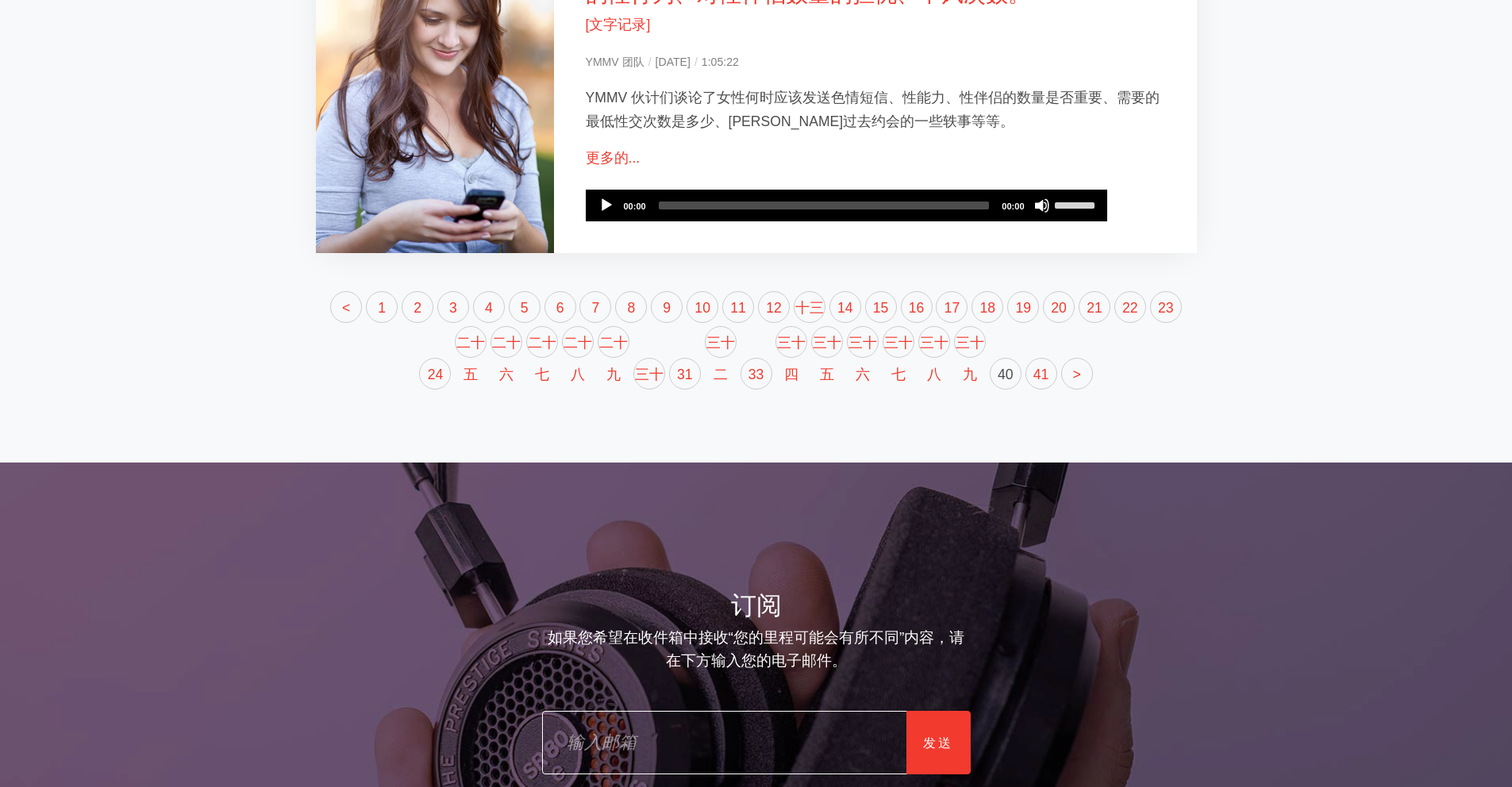
scroll to position [1780, 0]
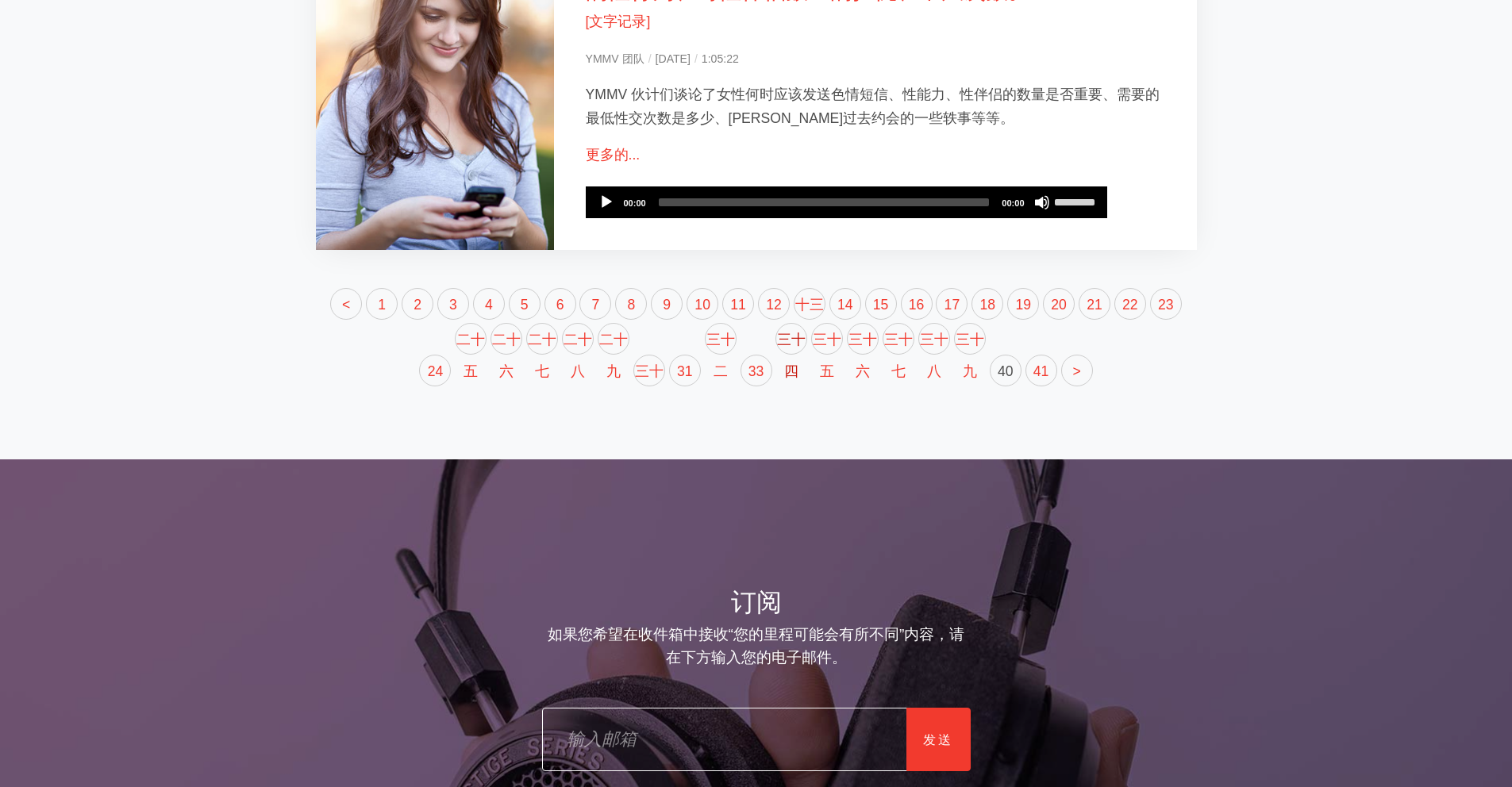
click at [777, 379] on font "三十四" at bounding box center [791, 355] width 29 height 48
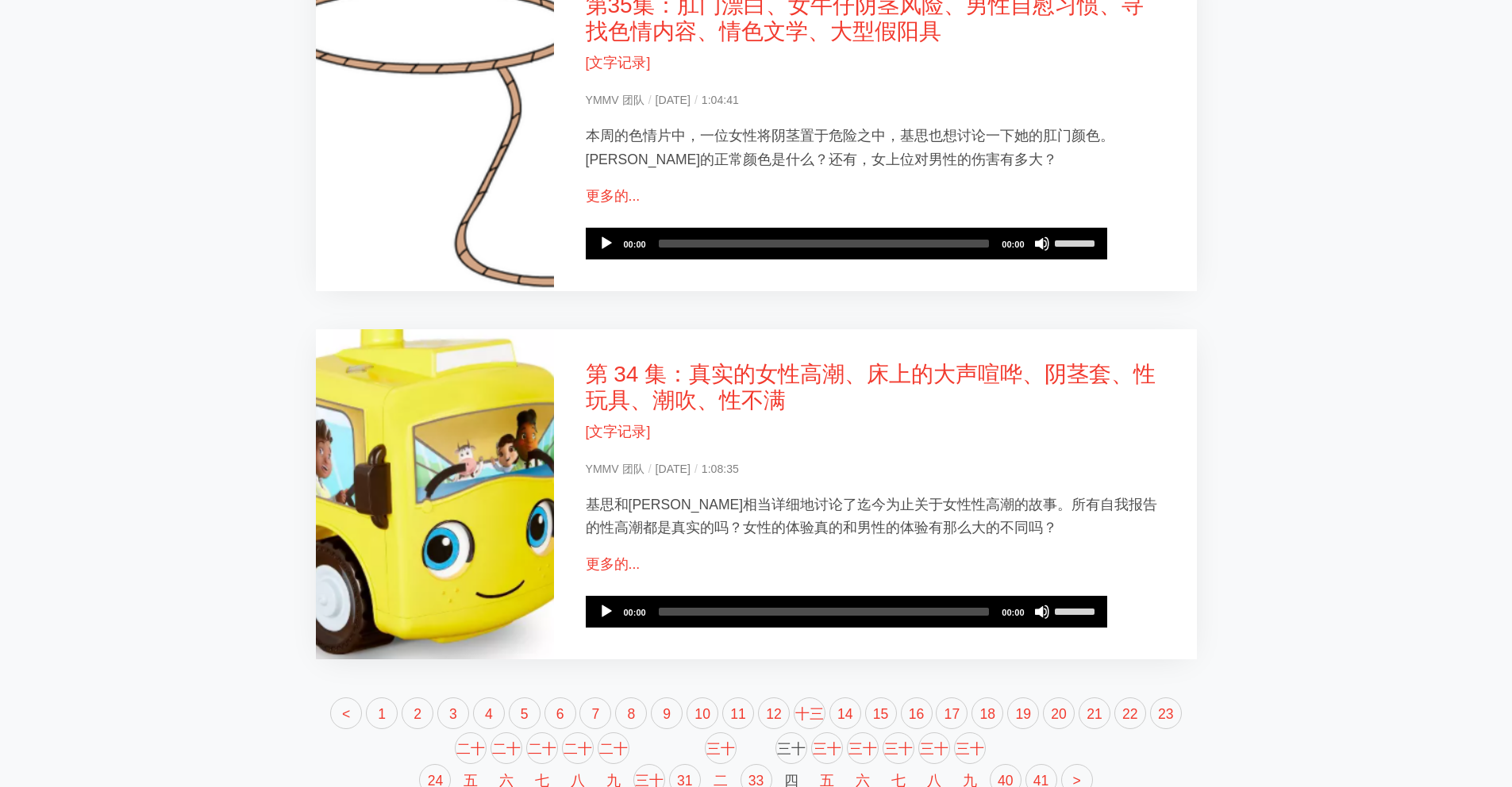
scroll to position [1428, 0]
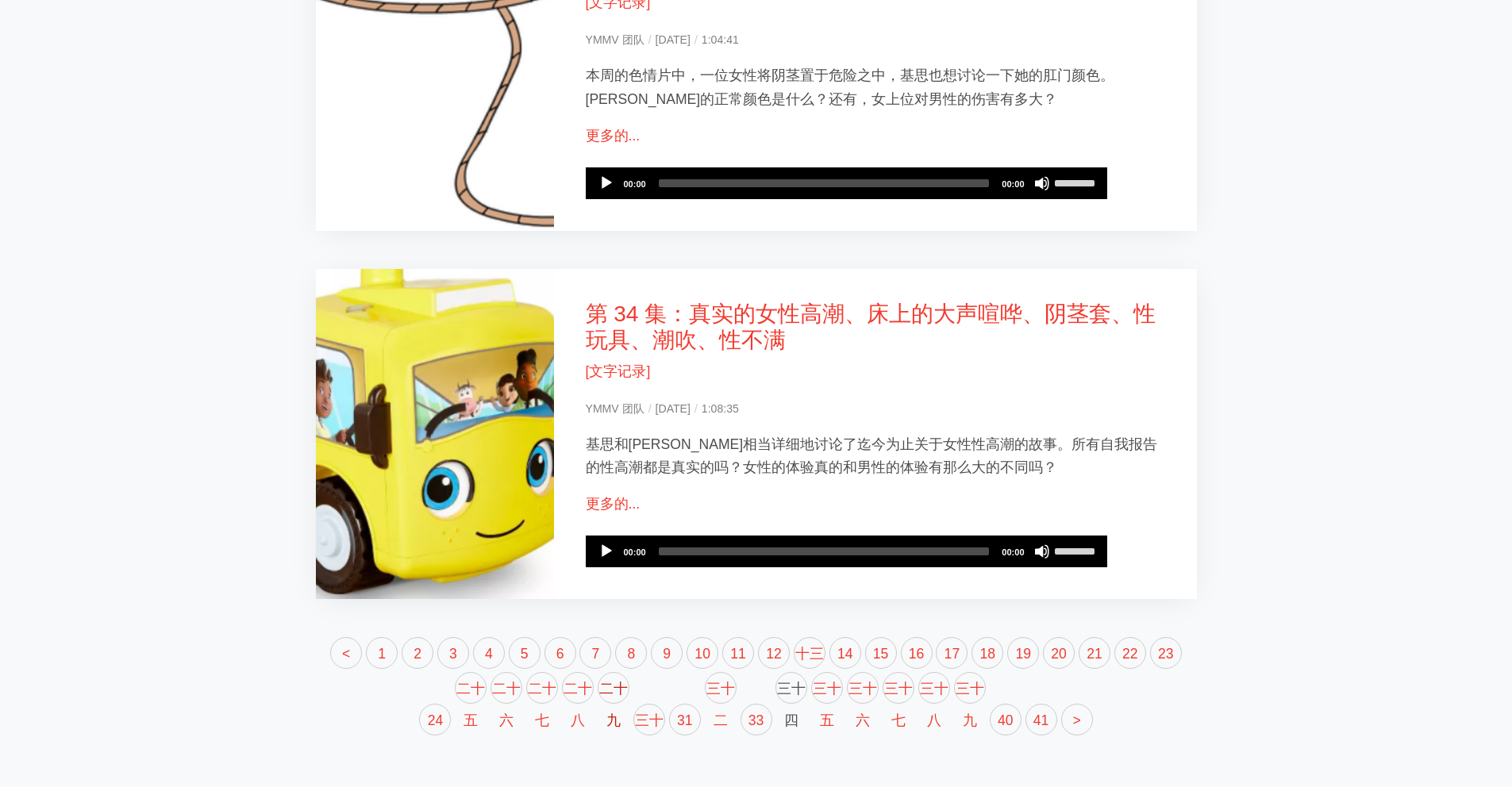
click at [599, 681] on font "二十九" at bounding box center [613, 705] width 29 height 48
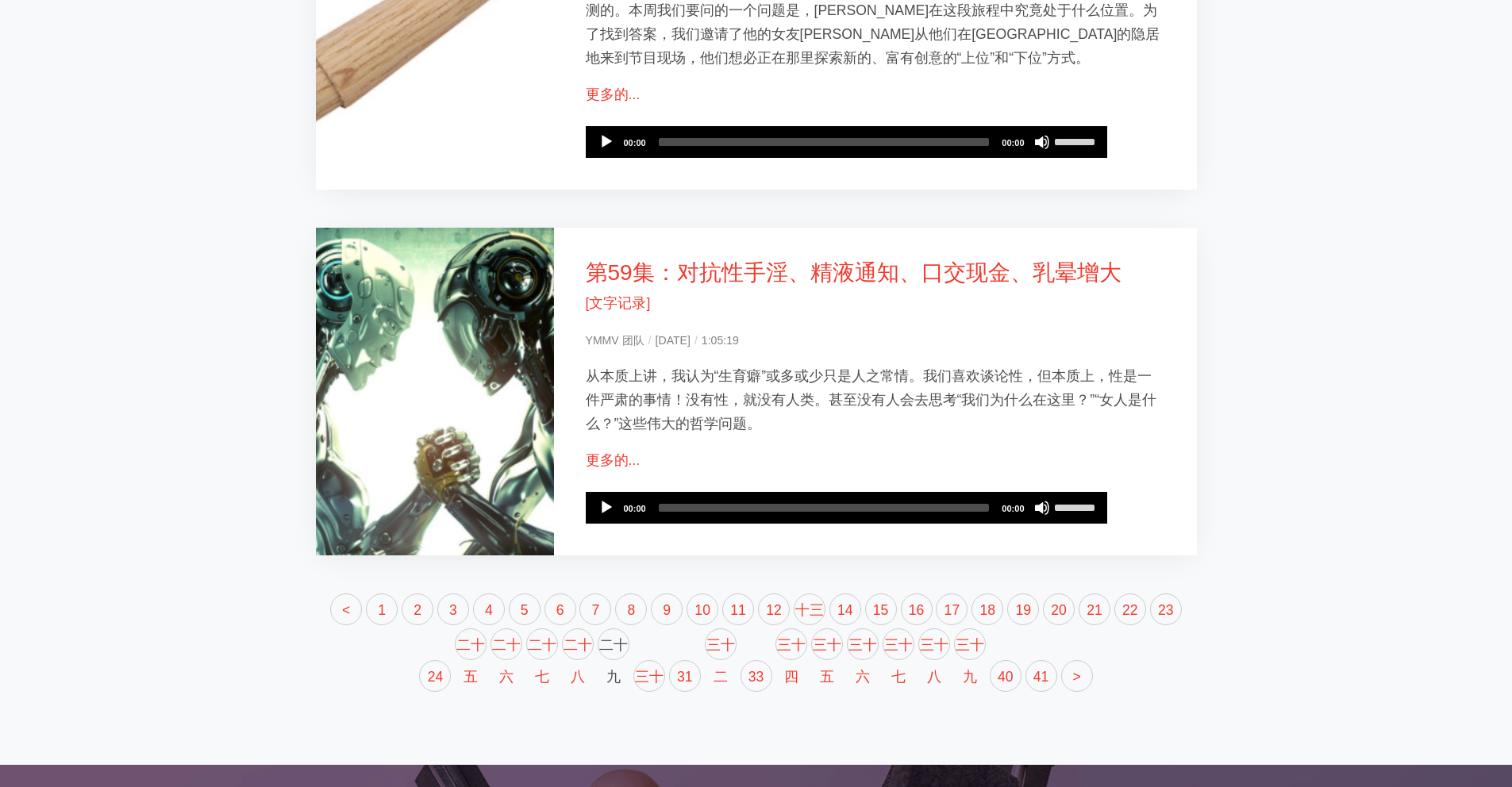
scroll to position [1556, 0]
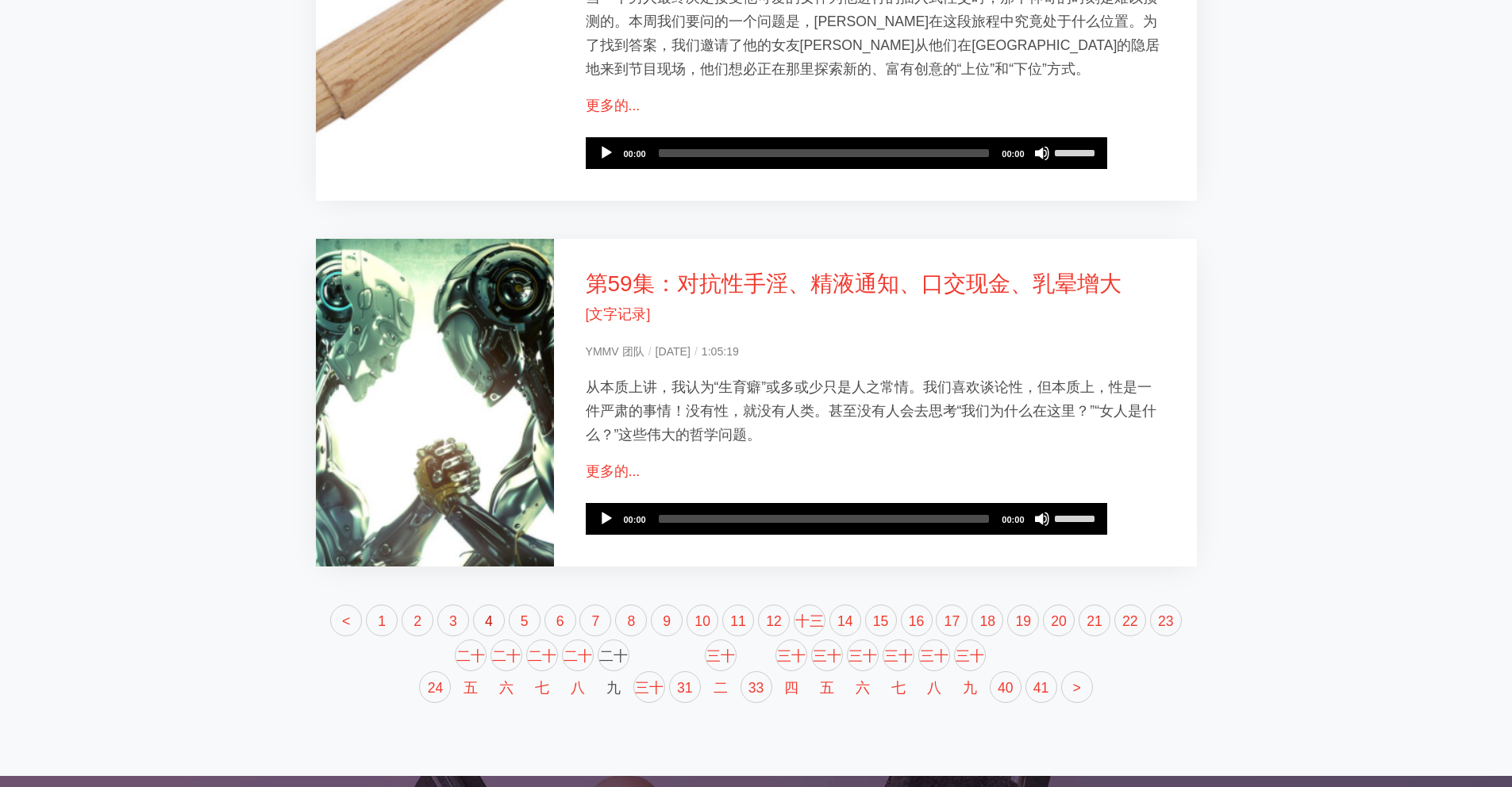
drag, startPoint x: 461, startPoint y: 536, endPoint x: 476, endPoint y: 542, distance: 16.2
click at [473, 605] on li "4" at bounding box center [489, 621] width 32 height 32
click at [481, 605] on link "4" at bounding box center [489, 621] width 32 height 32
